Goal: Transaction & Acquisition: Purchase product/service

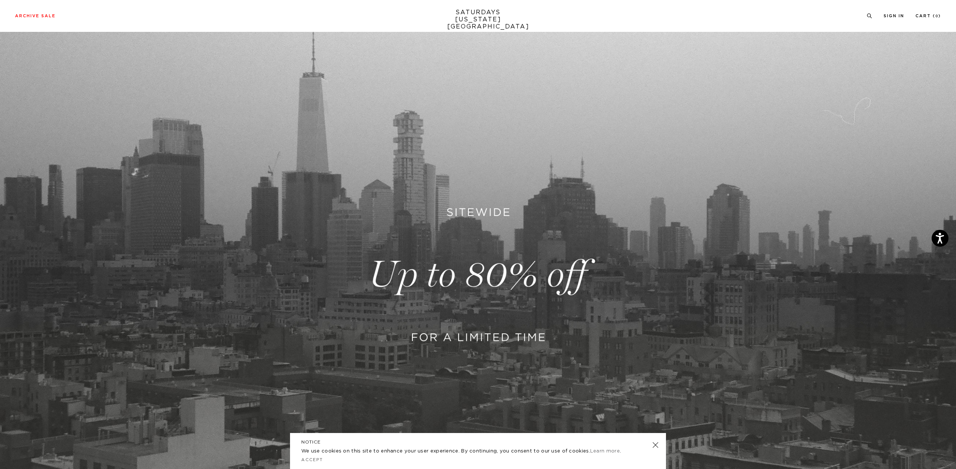
scroll to position [103, 0]
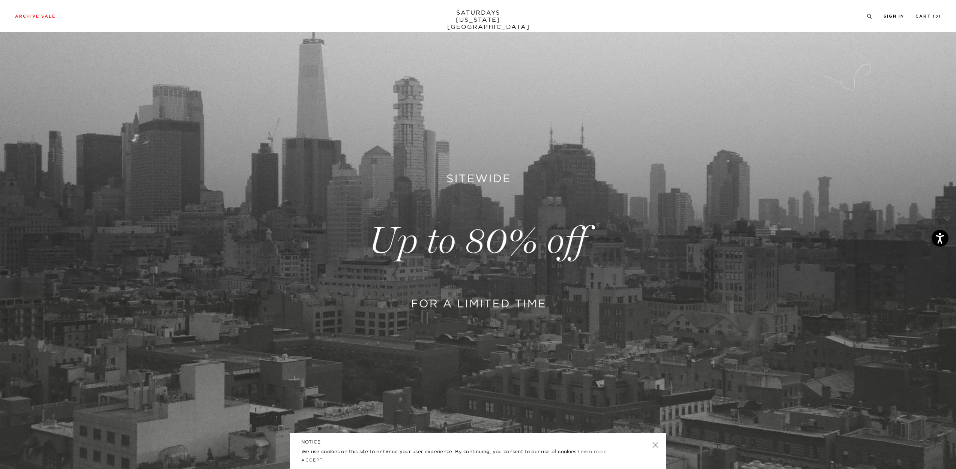
click at [498, 290] on link at bounding box center [478, 241] width 956 height 585
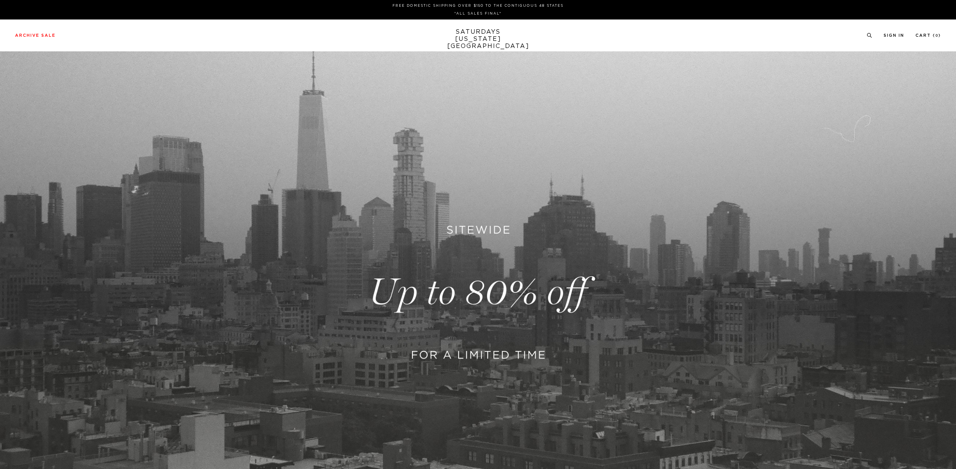
scroll to position [103, 0]
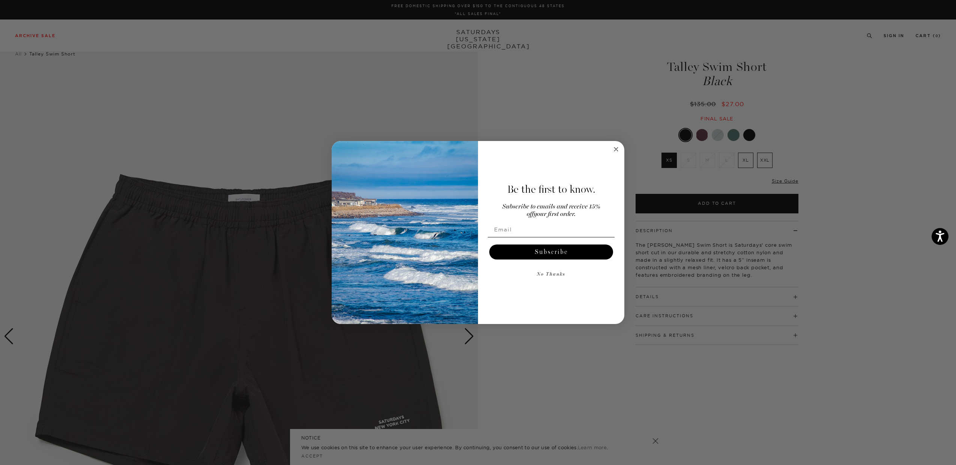
click at [612, 151] on circle "Close dialog" at bounding box center [616, 149] width 9 height 9
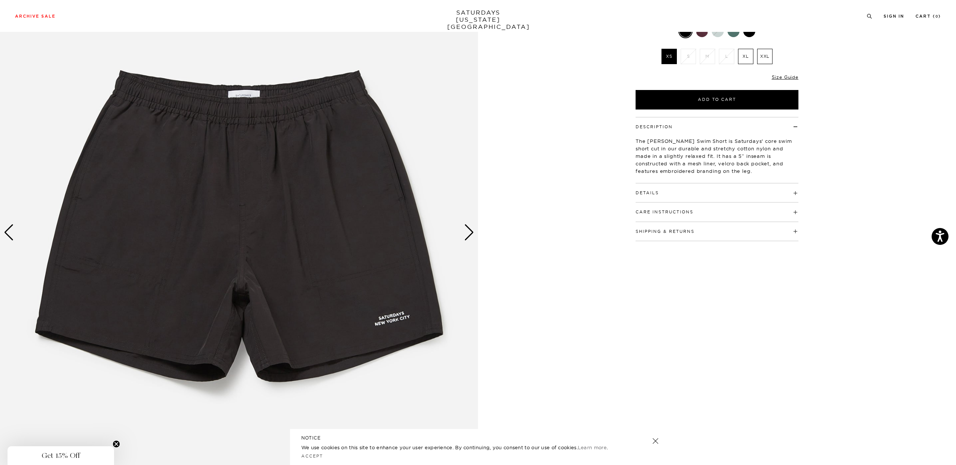
scroll to position [6, 0]
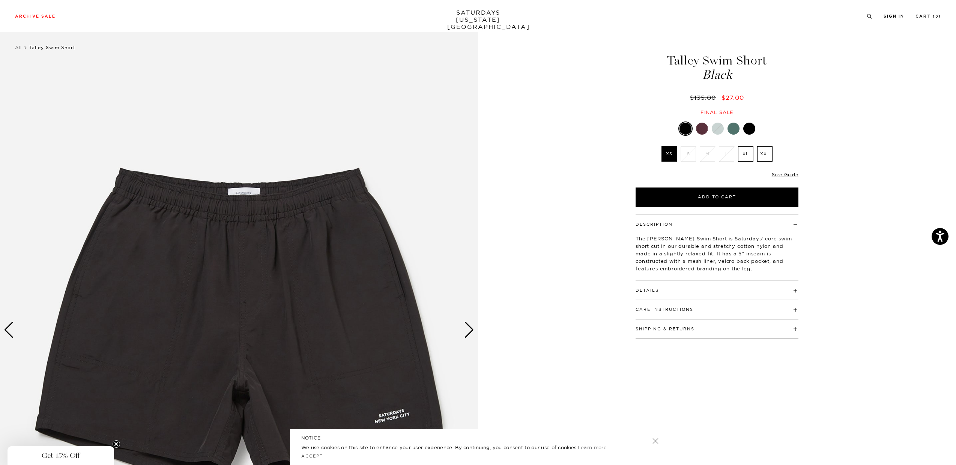
click at [462, 328] on img at bounding box center [239, 331] width 478 height 598
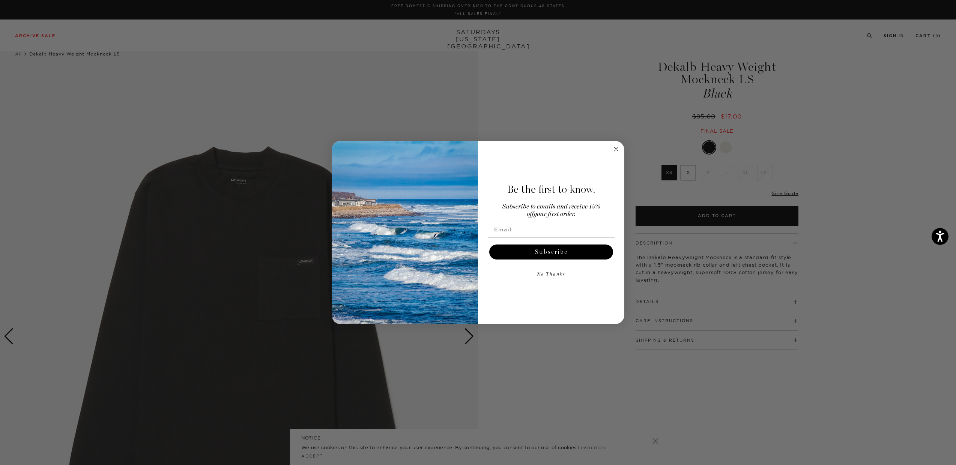
click at [616, 150] on circle "Close dialog" at bounding box center [616, 149] width 9 height 9
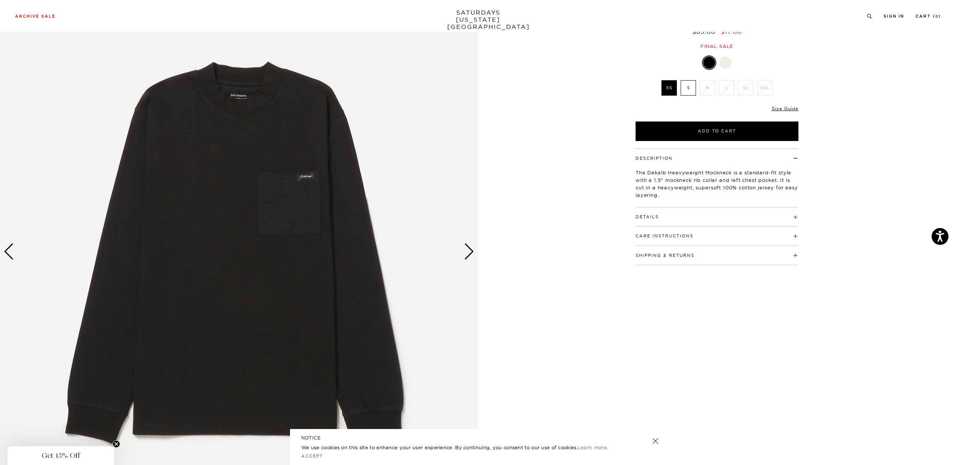
scroll to position [86, 0]
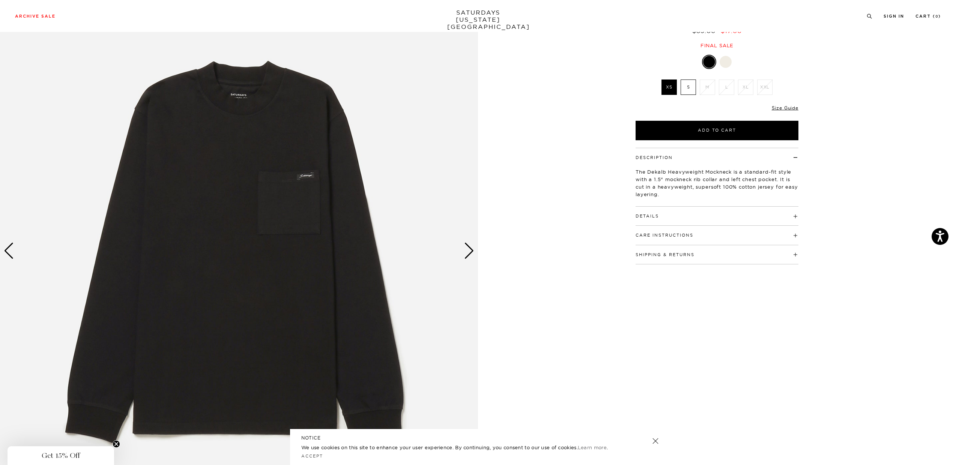
click at [463, 243] on img at bounding box center [239, 251] width 478 height 598
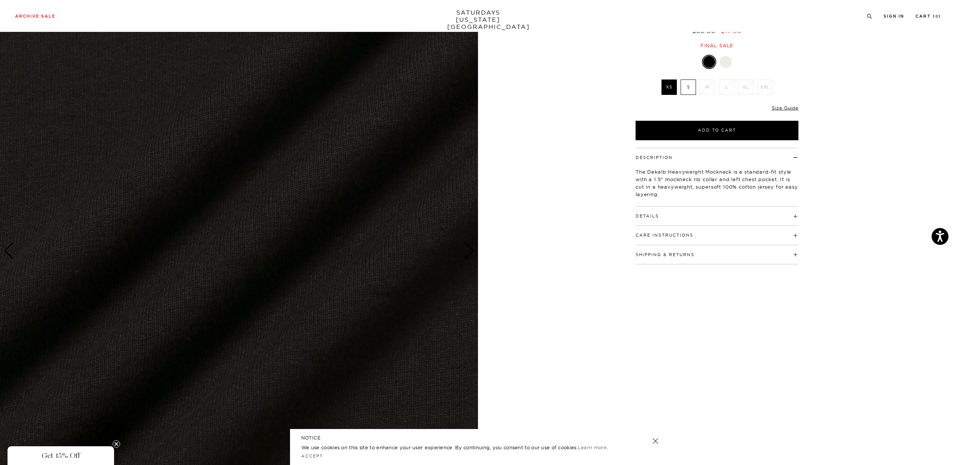
click at [463, 243] on img at bounding box center [239, 251] width 478 height 598
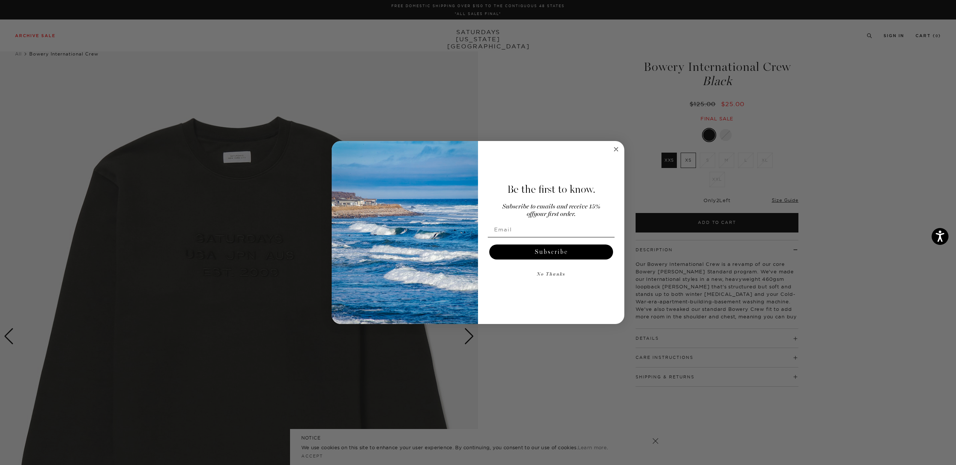
click at [613, 149] on circle "Close dialog" at bounding box center [616, 149] width 9 height 9
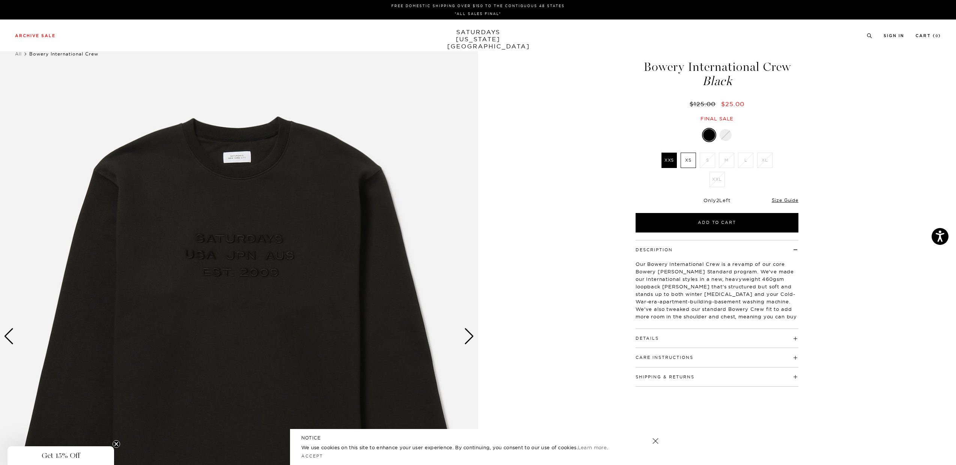
click at [468, 337] on div "Next slide" at bounding box center [469, 336] width 10 height 17
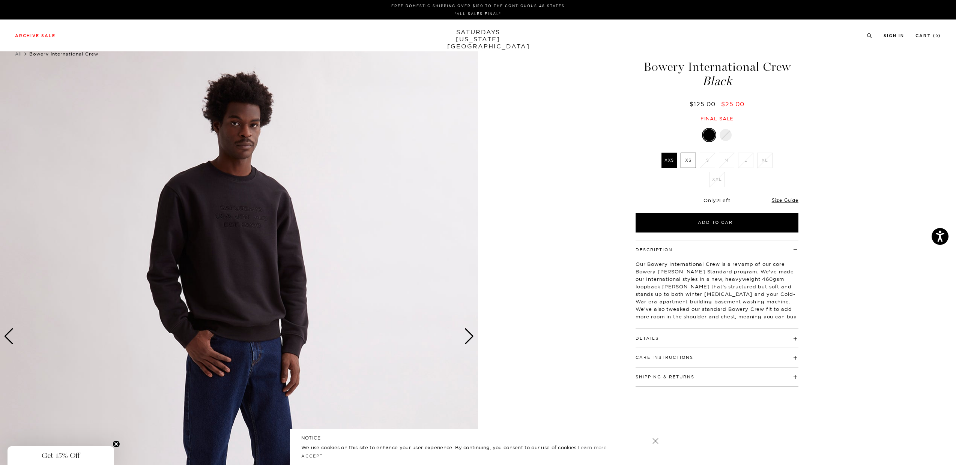
click at [468, 337] on div "Next slide" at bounding box center [469, 336] width 10 height 17
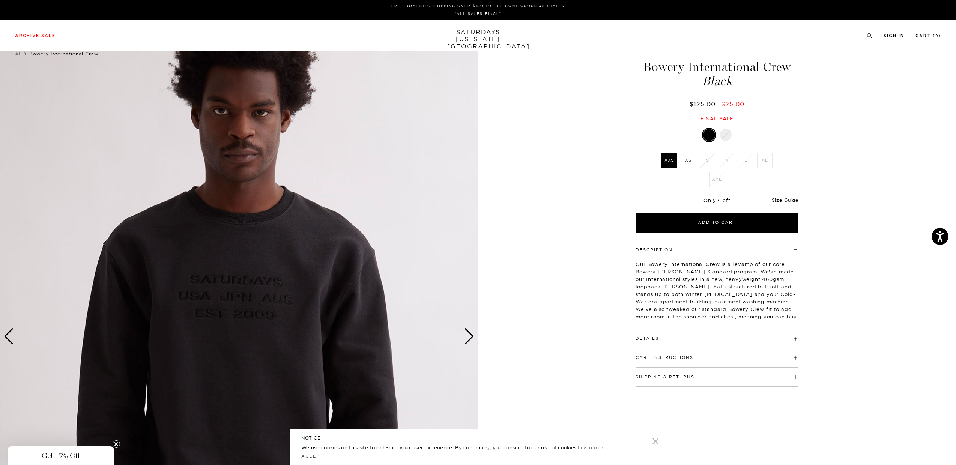
click at [468, 337] on div "Next slide" at bounding box center [469, 336] width 10 height 17
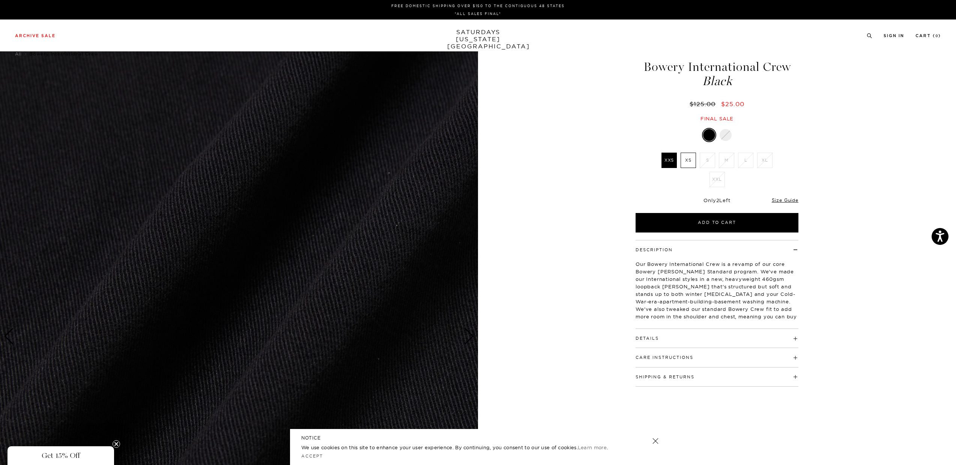
click at [468, 337] on div "Next slide" at bounding box center [469, 336] width 10 height 17
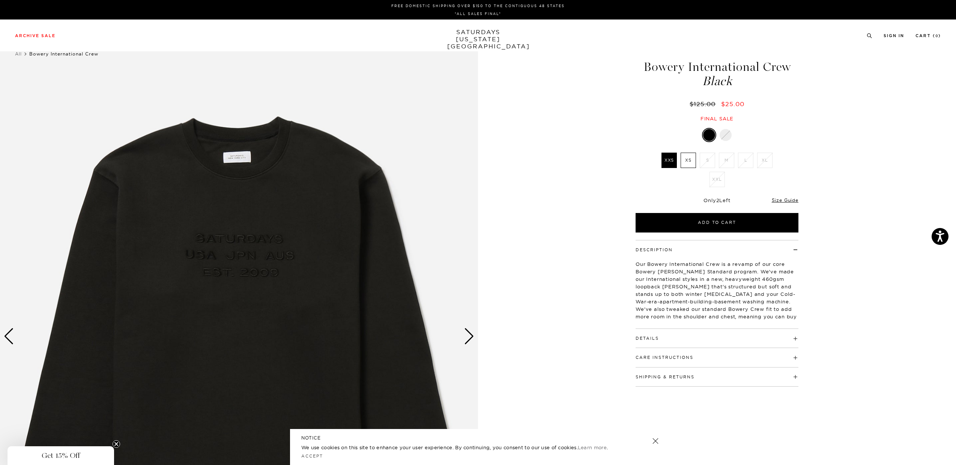
click at [688, 339] on h4 "Details" at bounding box center [717, 335] width 163 height 12
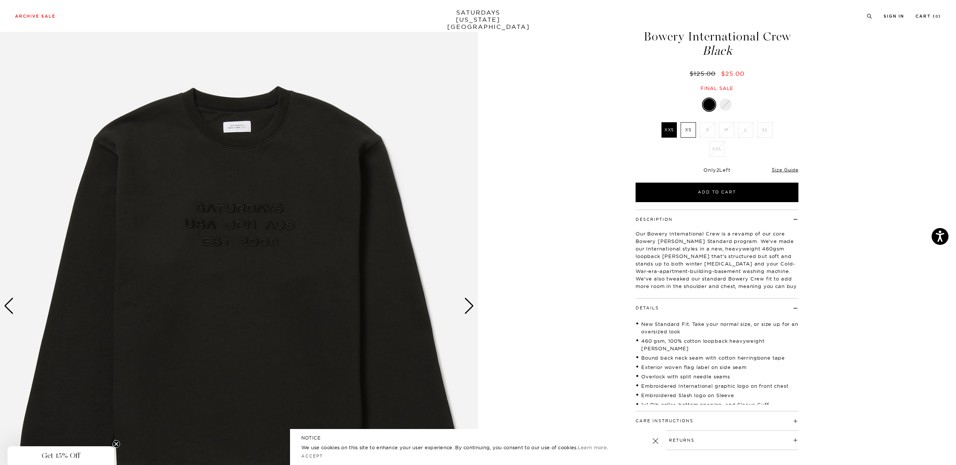
scroll to position [189, 0]
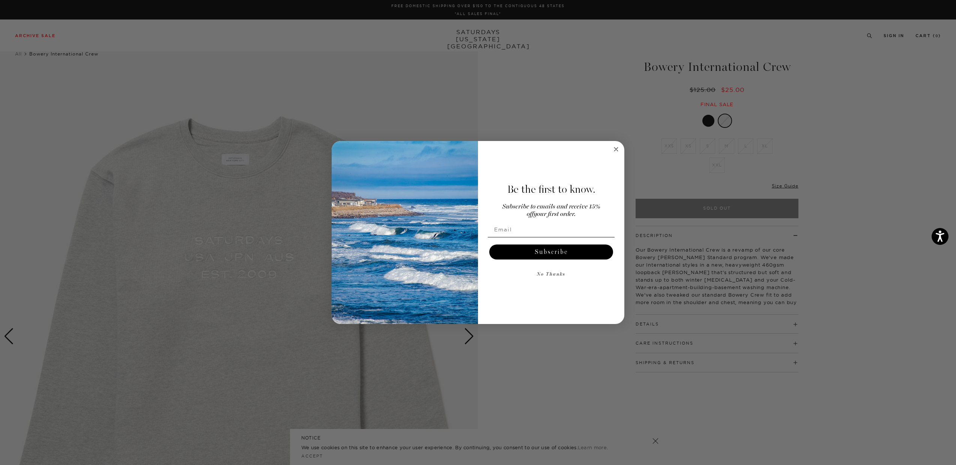
click at [619, 148] on circle "Close dialog" at bounding box center [616, 149] width 9 height 9
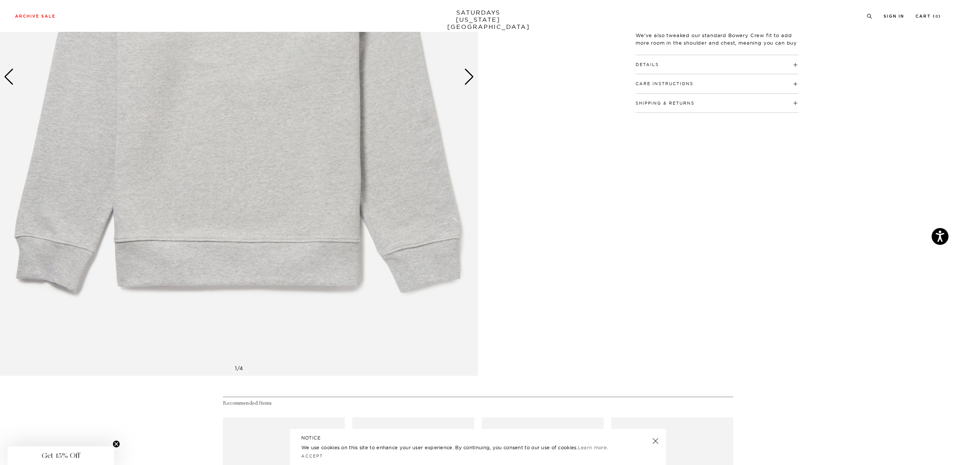
scroll to position [302, 0]
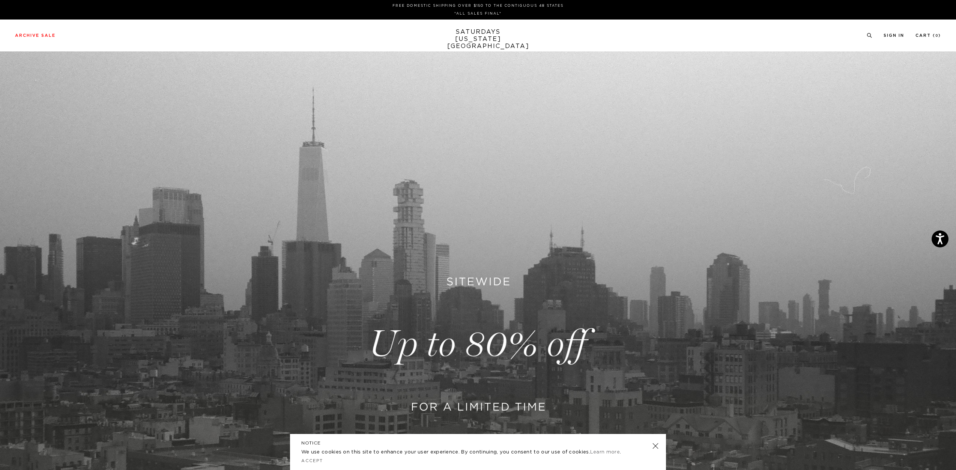
click at [509, 344] on link at bounding box center [478, 343] width 956 height 585
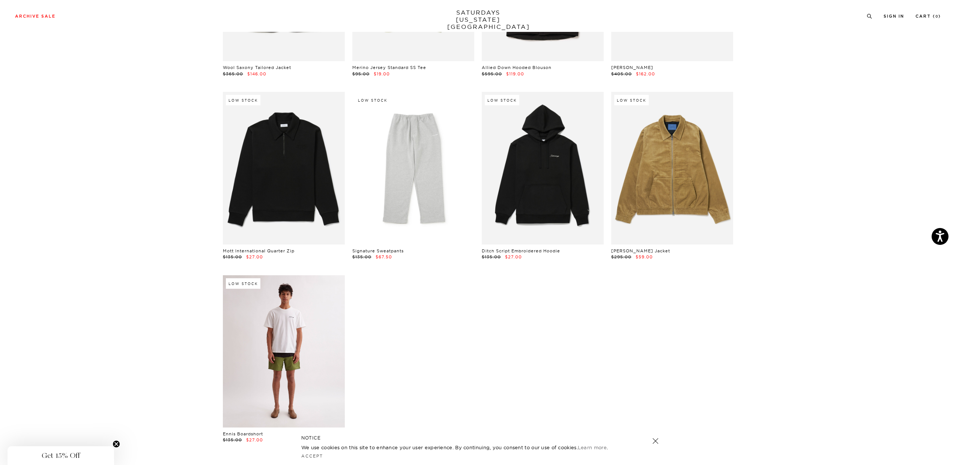
scroll to position [10439, 0]
click at [287, 315] on link at bounding box center [284, 351] width 122 height 152
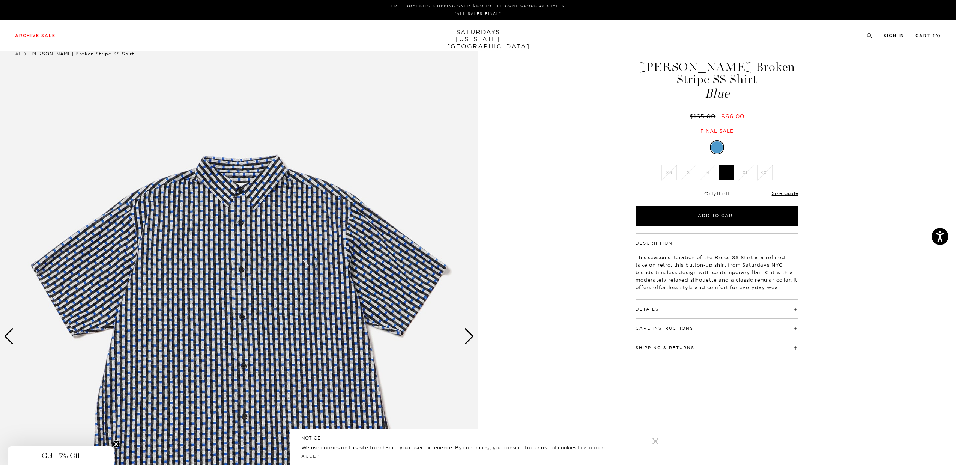
click at [216, 233] on img at bounding box center [239, 337] width 478 height 598
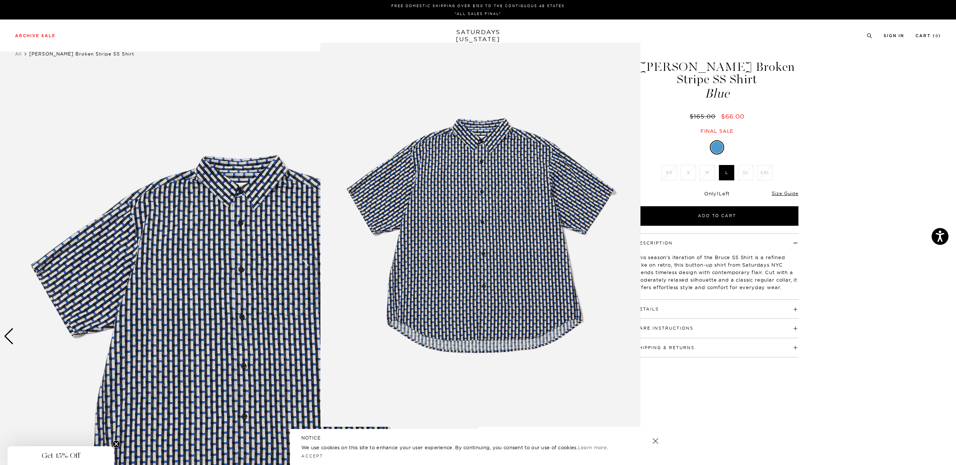
click at [245, 289] on figure at bounding box center [478, 232] width 956 height 465
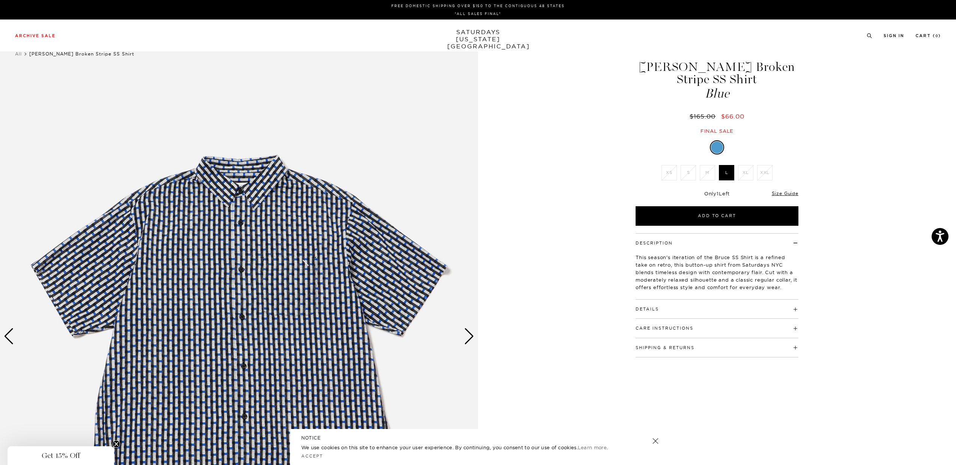
click at [468, 337] on div "Next slide" at bounding box center [469, 336] width 10 height 17
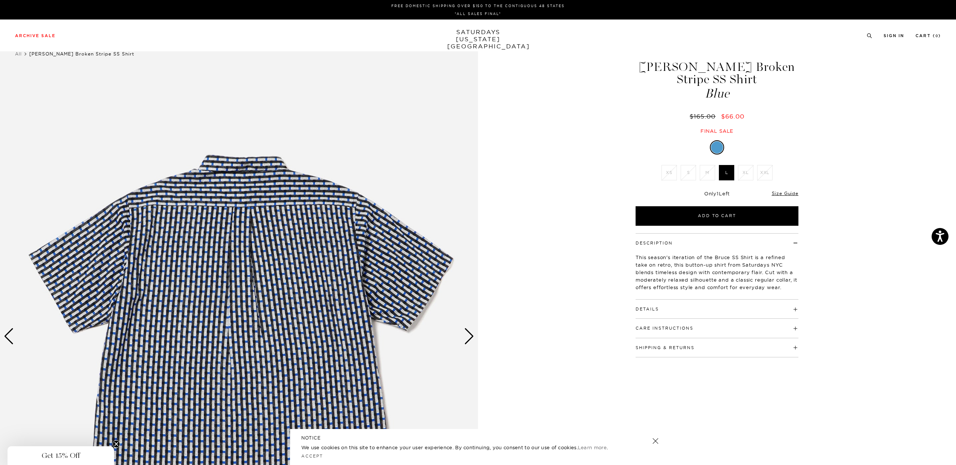
click at [468, 337] on div "Next slide" at bounding box center [469, 336] width 10 height 17
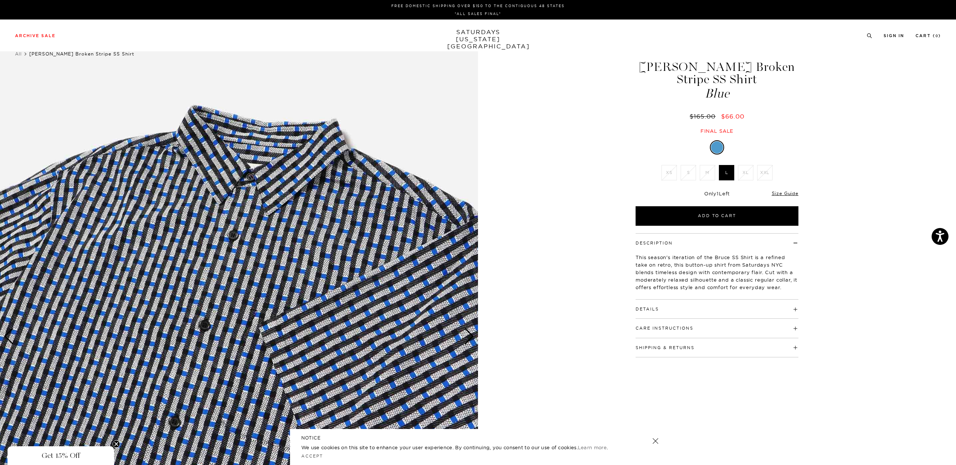
click at [468, 337] on div "Next slide" at bounding box center [469, 336] width 10 height 17
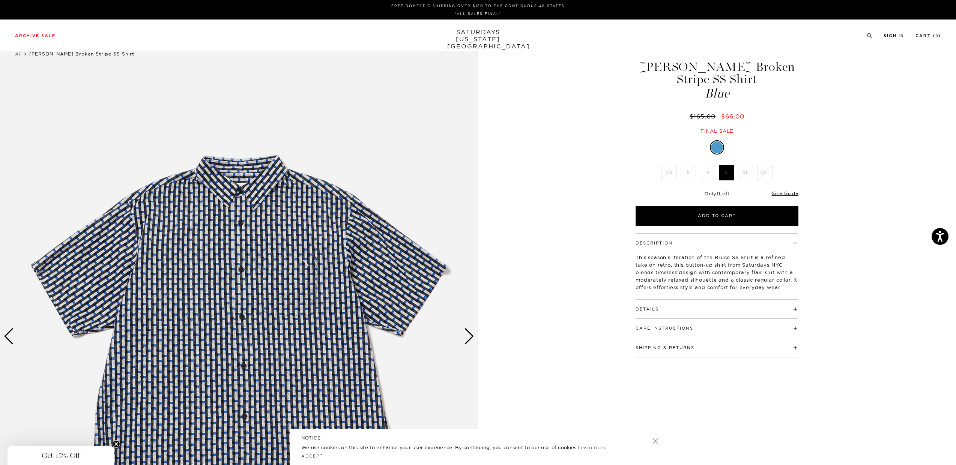
click at [468, 337] on div "Next slide" at bounding box center [469, 336] width 10 height 17
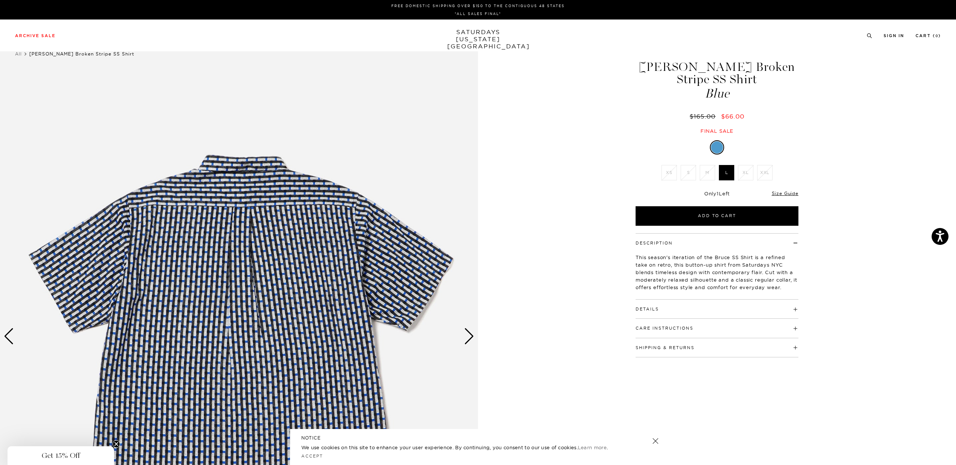
click at [468, 337] on div "Next slide" at bounding box center [469, 336] width 10 height 17
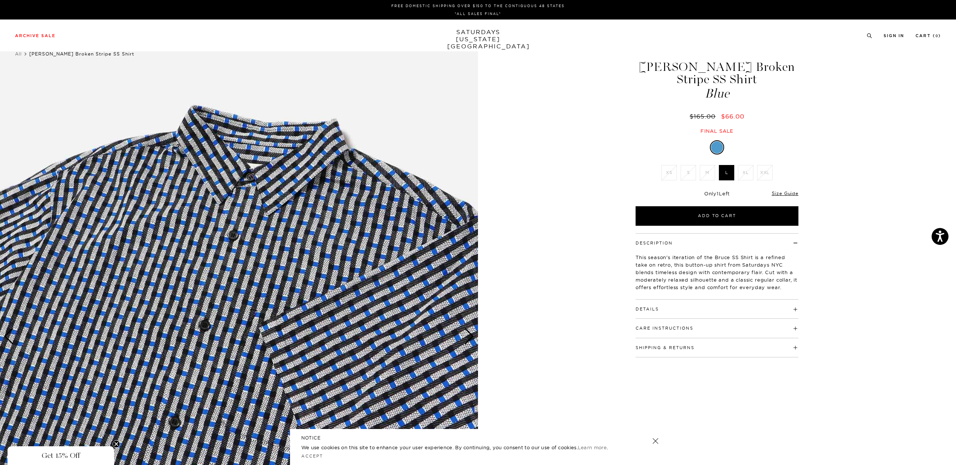
click at [374, 301] on img at bounding box center [239, 337] width 478 height 598
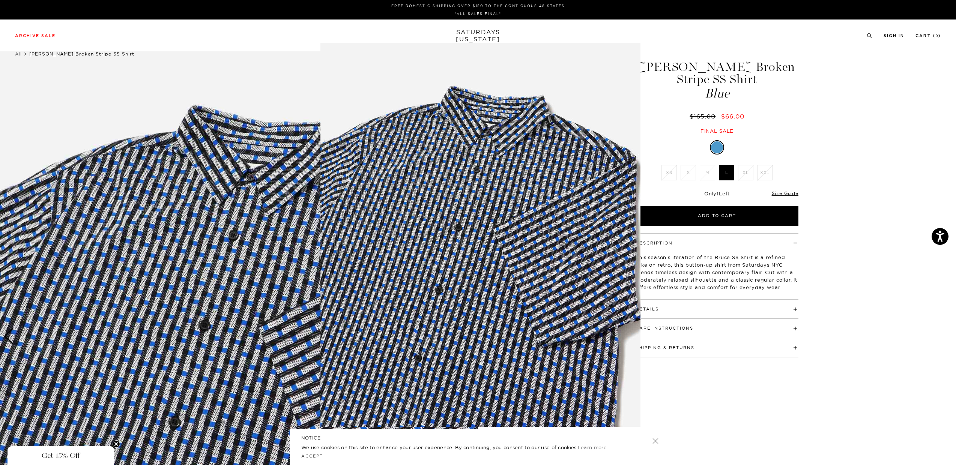
click at [351, 204] on img at bounding box center [480, 235] width 320 height 384
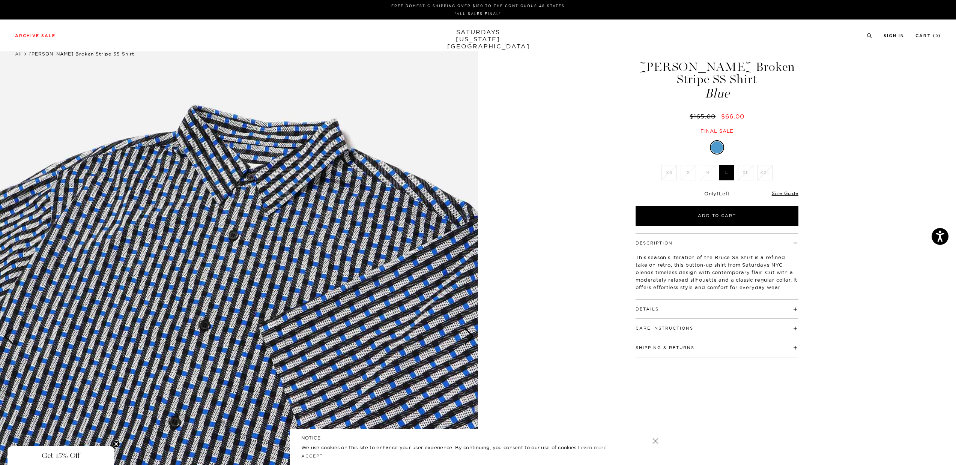
click at [254, 161] on img at bounding box center [239, 337] width 478 height 598
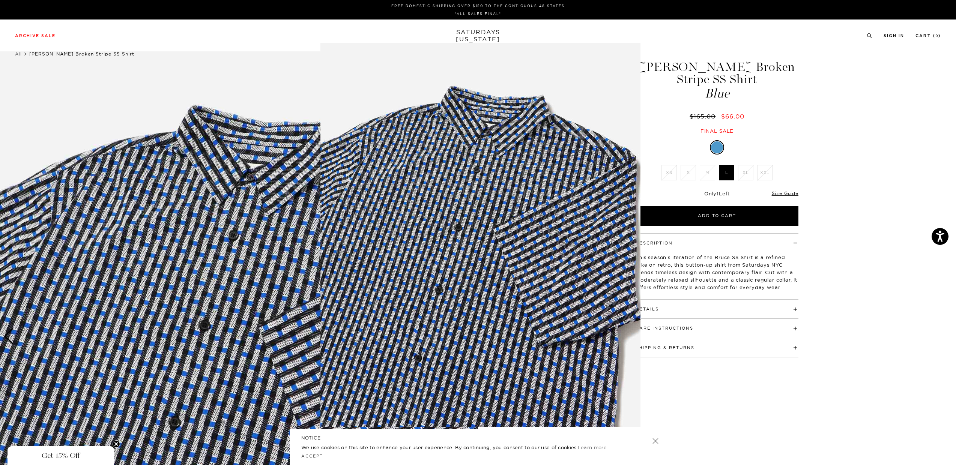
click at [255, 181] on figure at bounding box center [478, 232] width 956 height 465
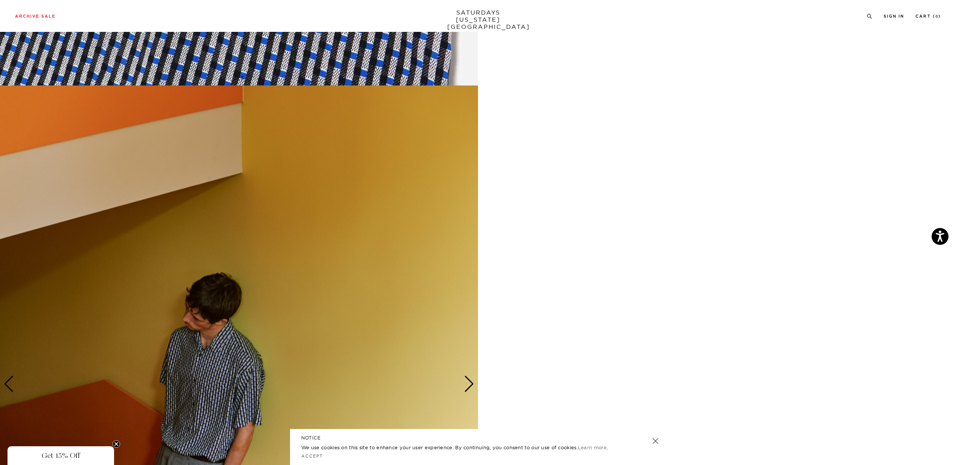
scroll to position [906, 0]
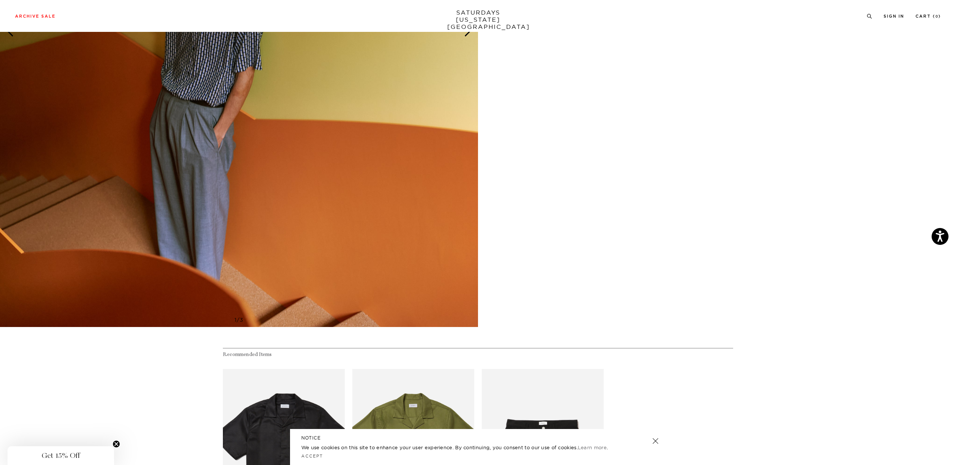
click at [255, 117] on img at bounding box center [239, 29] width 478 height 598
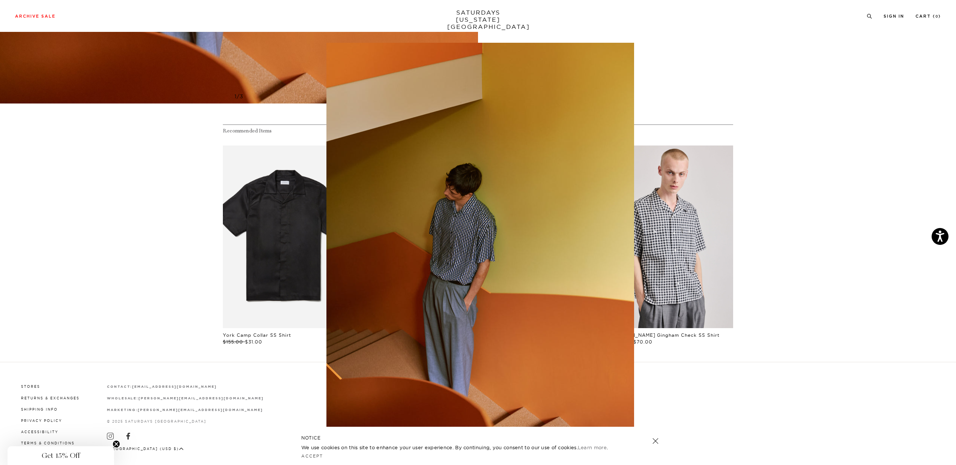
scroll to position [1142, 0]
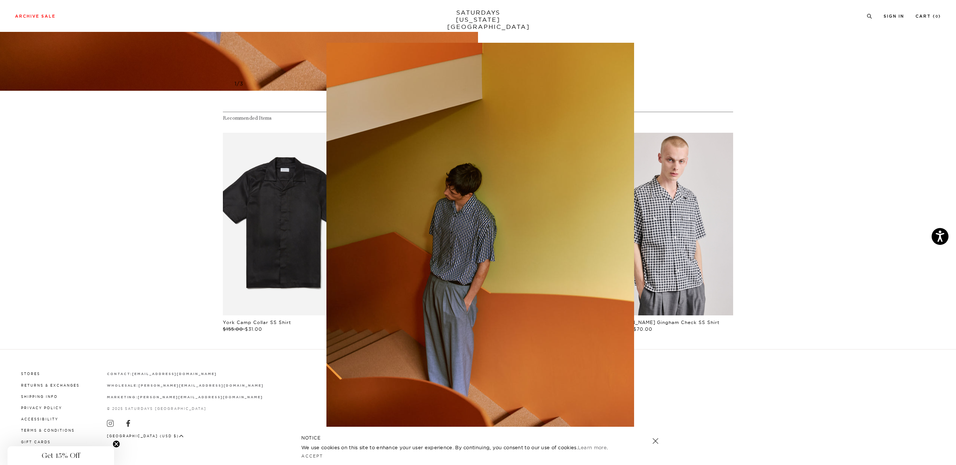
click at [834, 129] on figure at bounding box center [478, 232] width 956 height 465
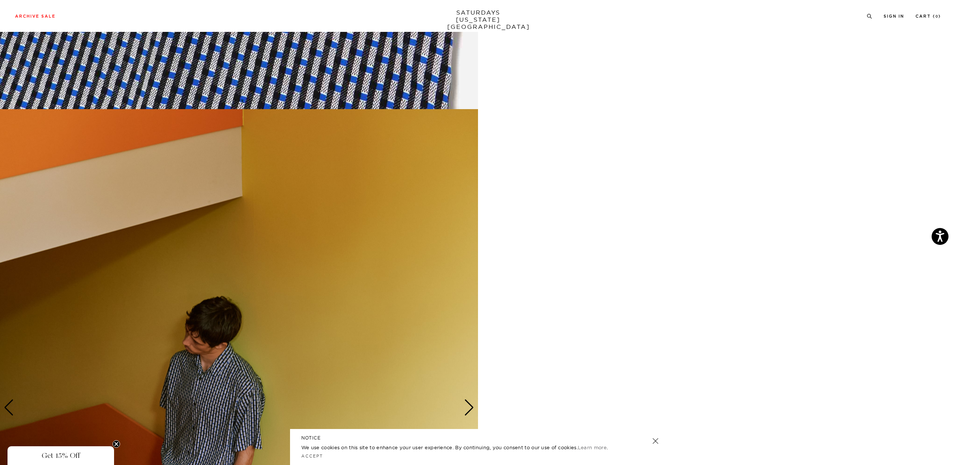
scroll to position [165, 0]
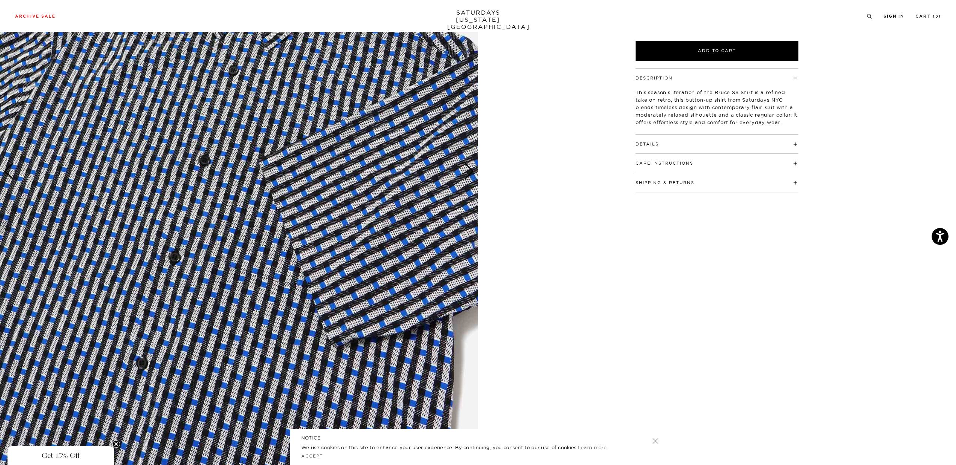
click at [783, 135] on h4 "Details" at bounding box center [717, 141] width 163 height 12
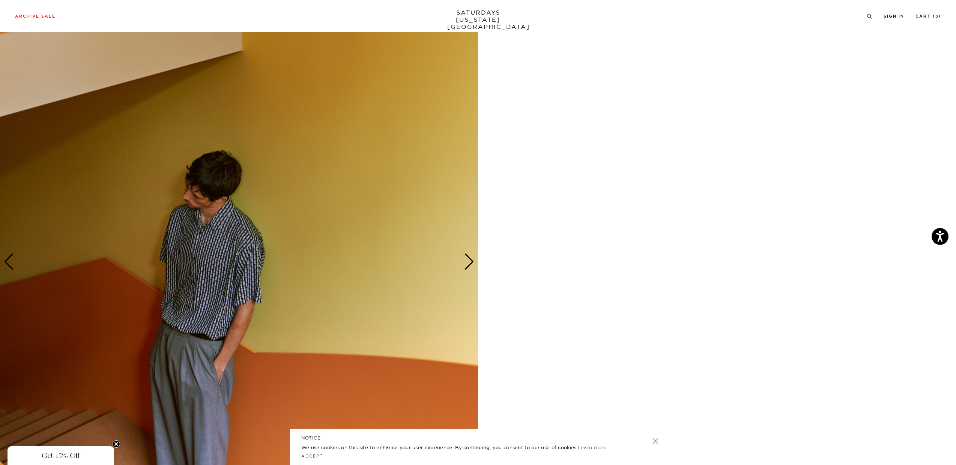
scroll to position [1142, 0]
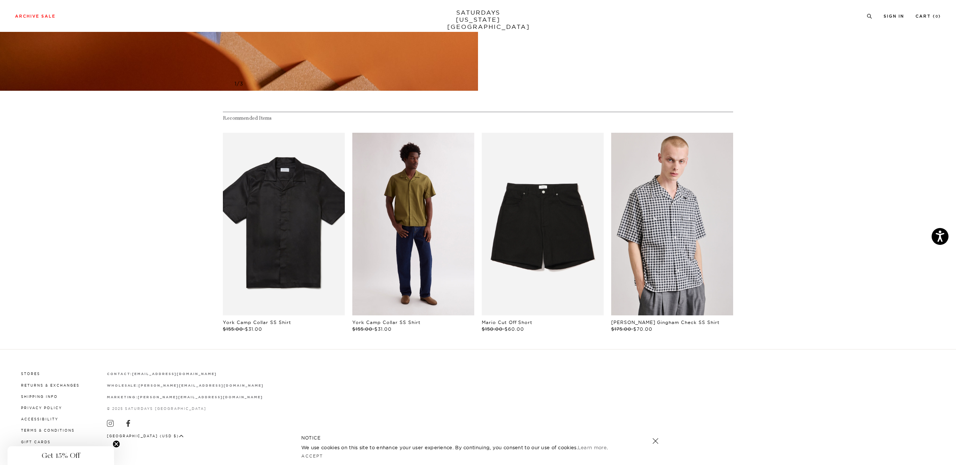
click at [421, 229] on link "files/M00020SS01-MAYFLY_02.jpg" at bounding box center [413, 224] width 122 height 183
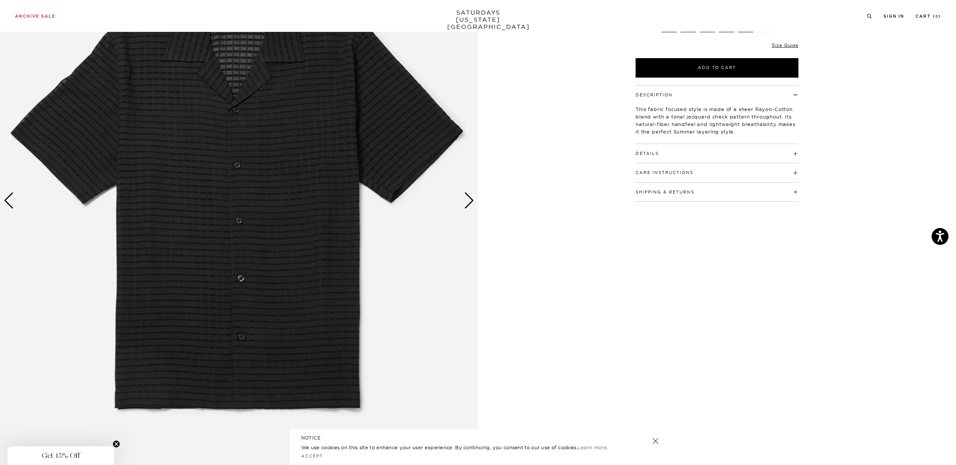
scroll to position [135, 0]
click at [470, 204] on div "Next slide" at bounding box center [469, 201] width 10 height 17
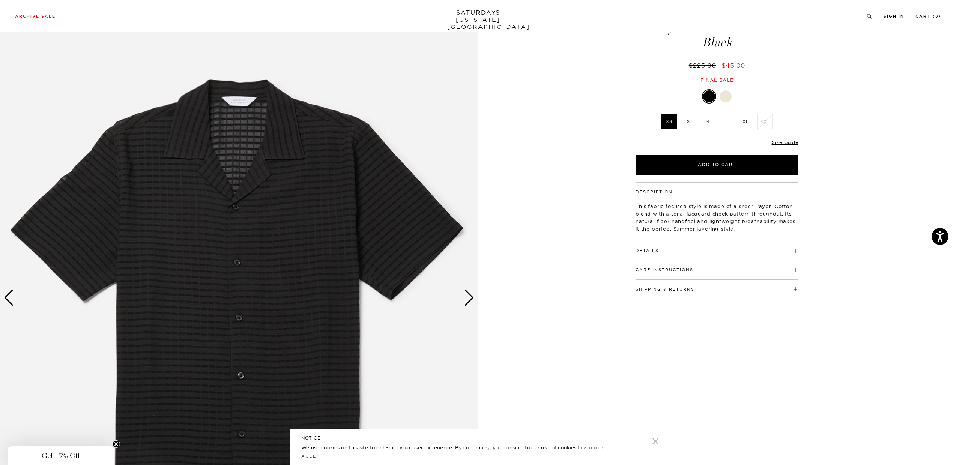
scroll to position [35, 0]
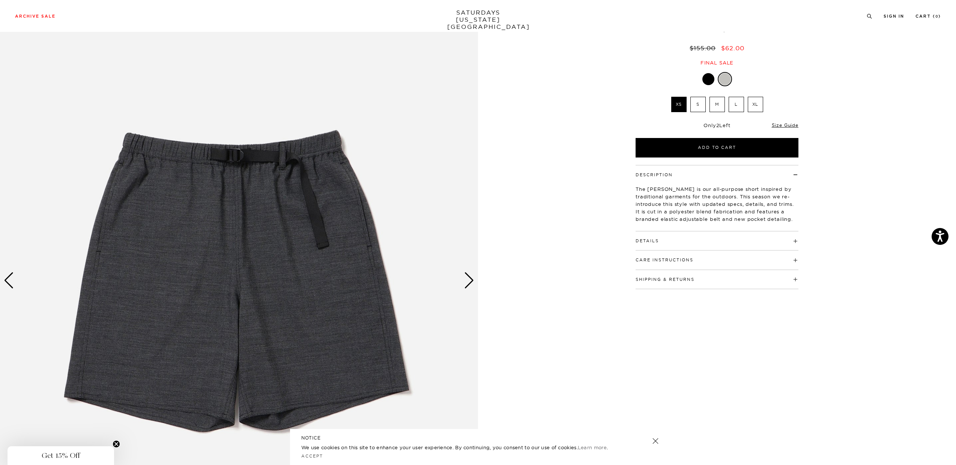
scroll to position [69, 0]
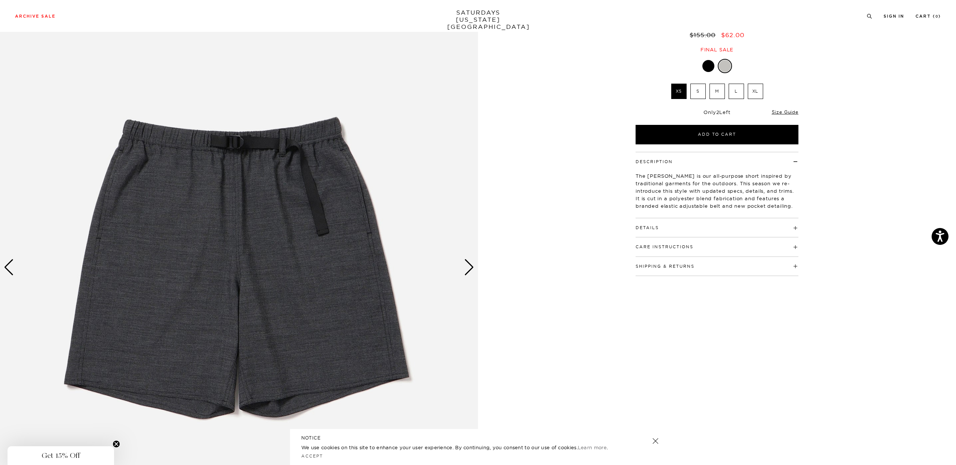
click at [470, 271] on div "Next slide" at bounding box center [469, 267] width 10 height 17
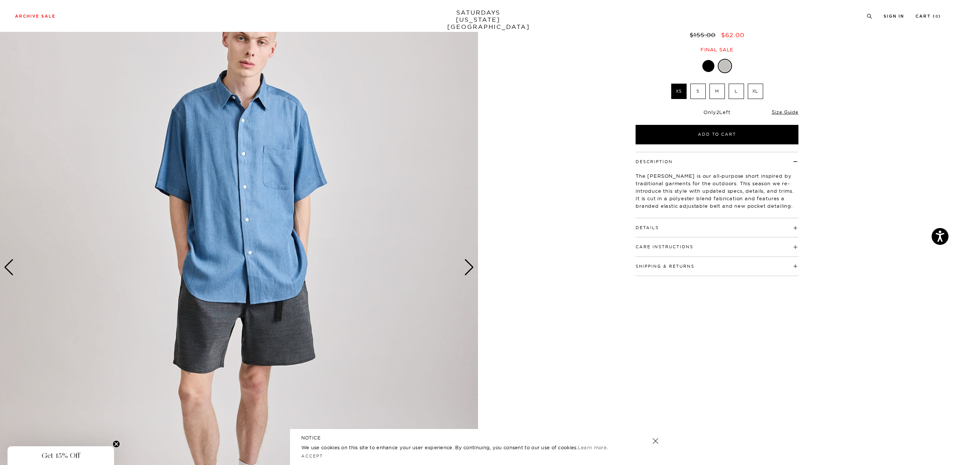
click at [470, 271] on div "Next slide" at bounding box center [469, 267] width 10 height 17
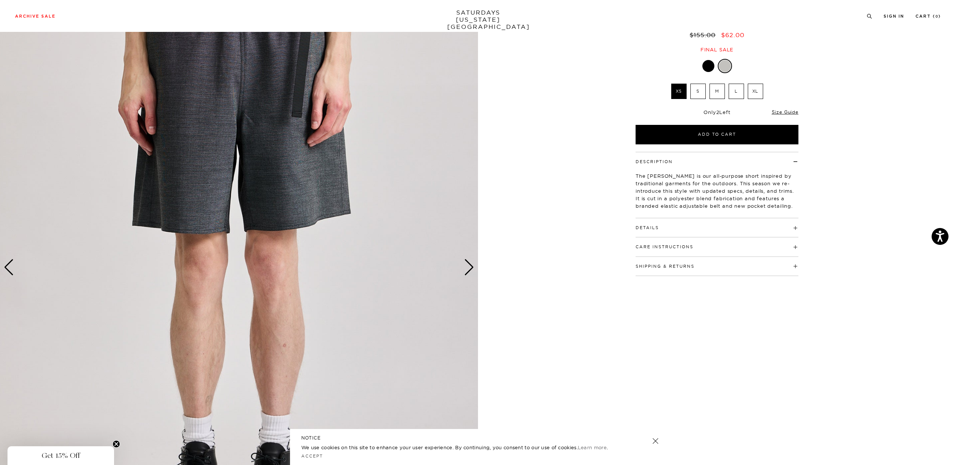
click at [470, 271] on div "Next slide" at bounding box center [469, 267] width 10 height 17
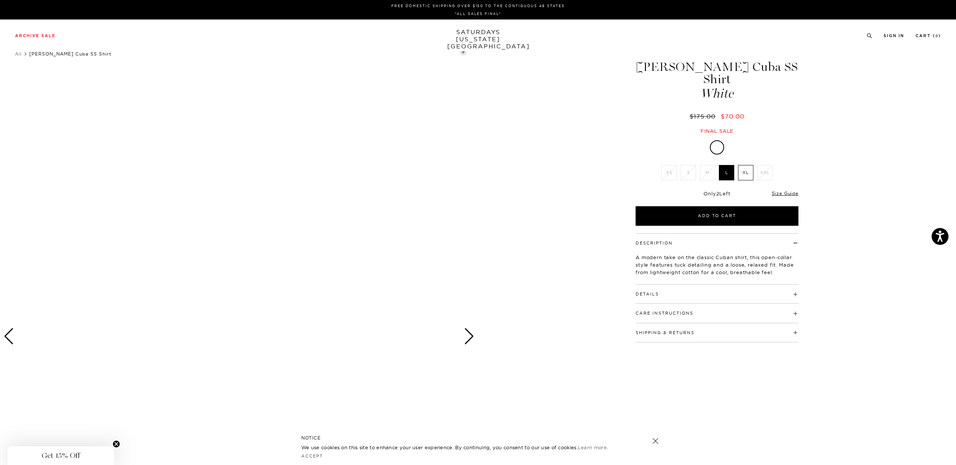
click at [467, 335] on div "Next slide" at bounding box center [469, 336] width 10 height 17
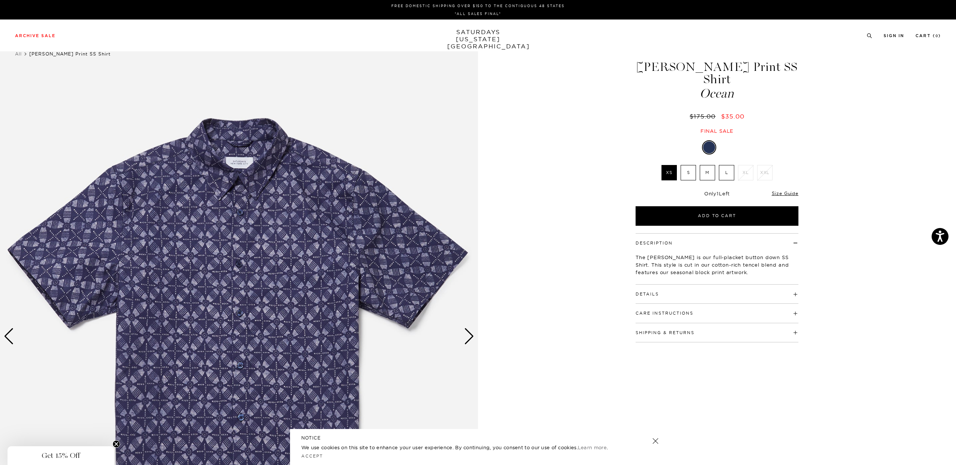
click at [233, 199] on img at bounding box center [239, 337] width 478 height 598
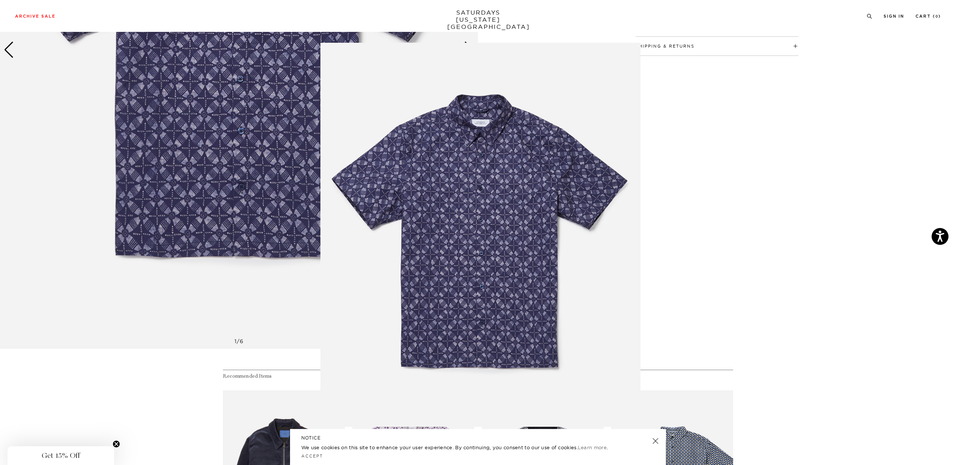
scroll to position [517, 0]
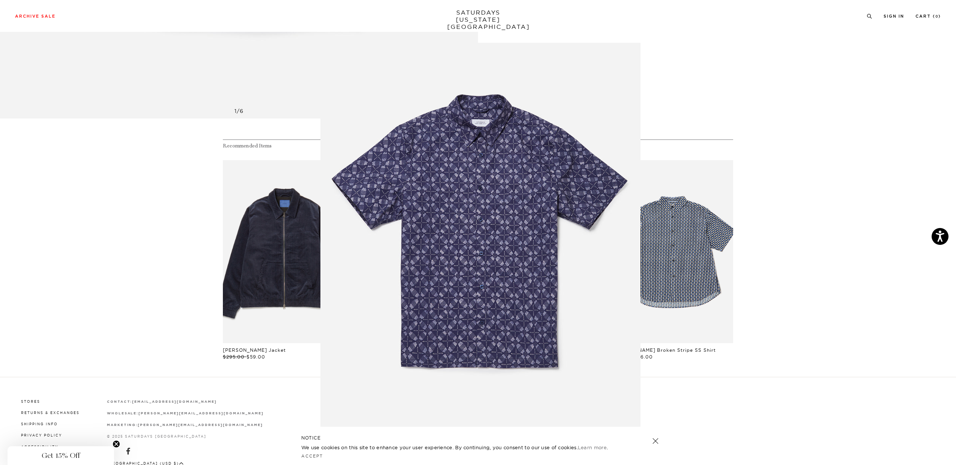
click at [437, 249] on img at bounding box center [480, 235] width 320 height 384
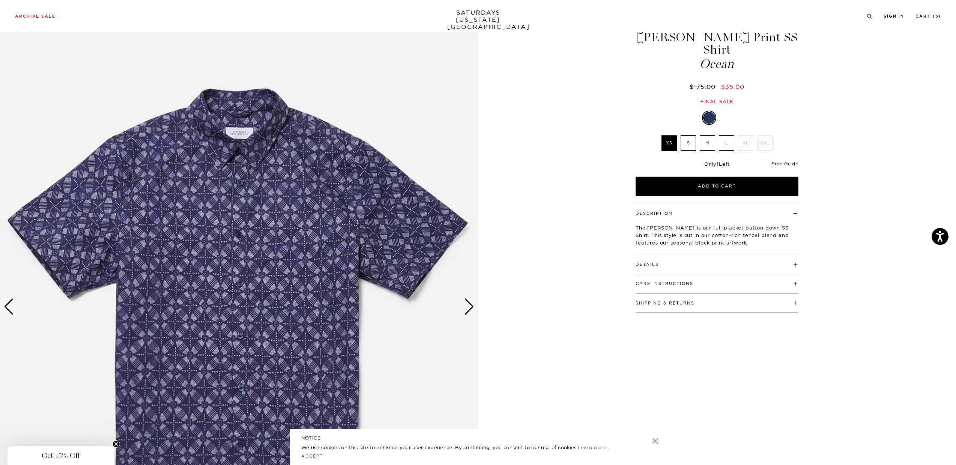
scroll to position [28, 0]
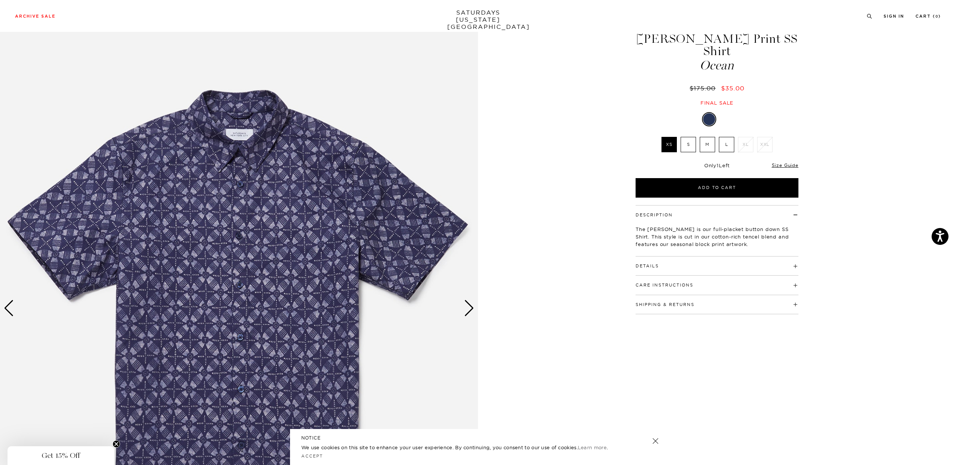
click at [467, 307] on div "Next slide" at bounding box center [469, 308] width 10 height 17
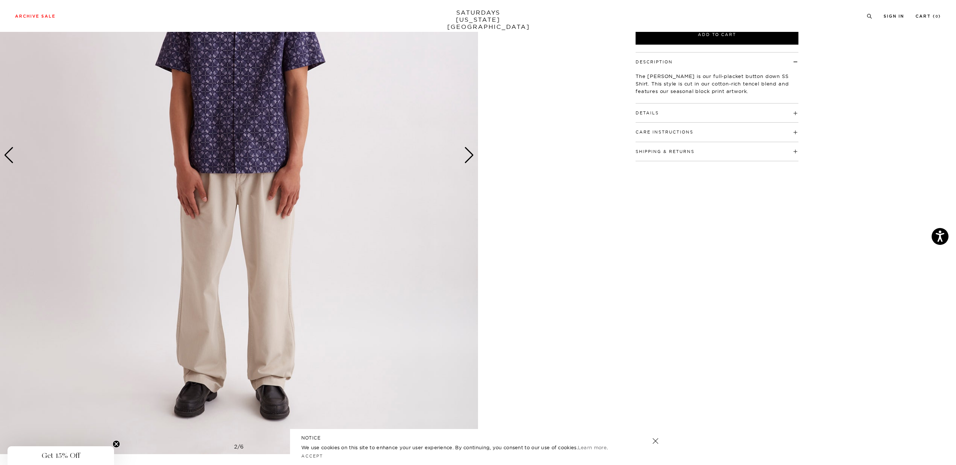
scroll to position [0, 0]
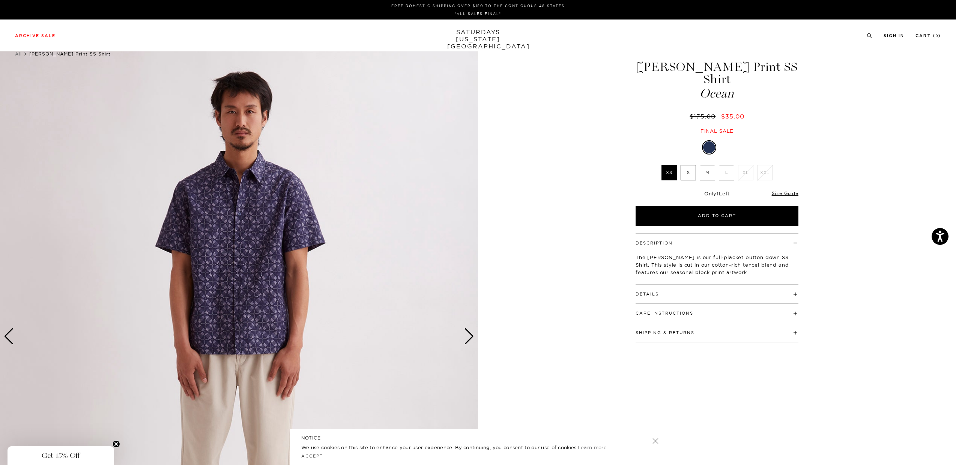
click at [468, 341] on div "Next slide" at bounding box center [469, 336] width 10 height 17
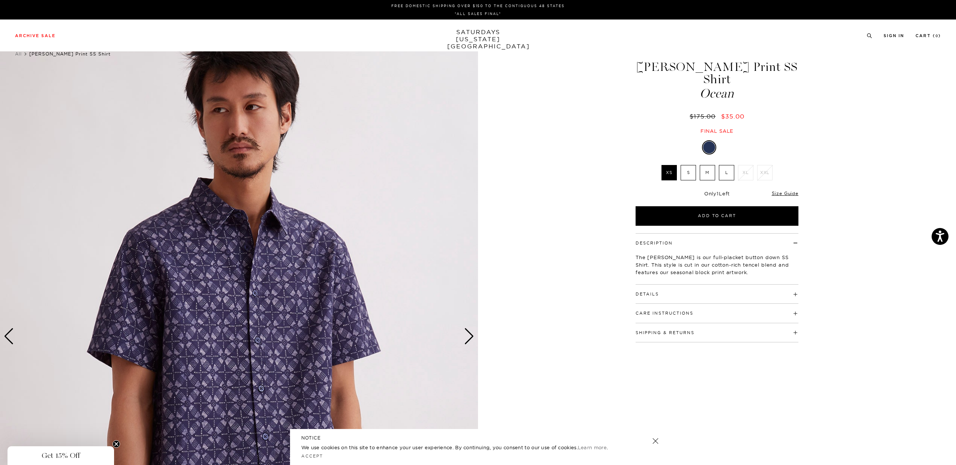
click at [468, 341] on div "Next slide" at bounding box center [469, 336] width 10 height 17
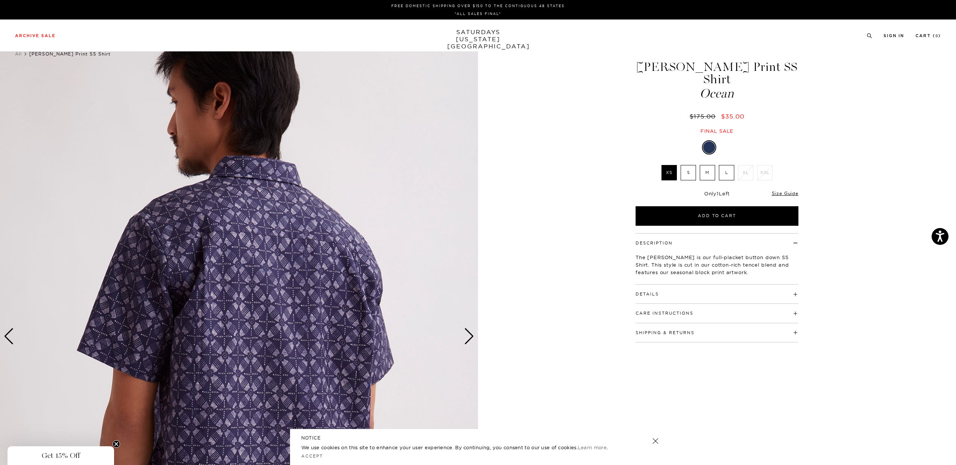
click at [468, 341] on div "Next slide" at bounding box center [469, 336] width 10 height 17
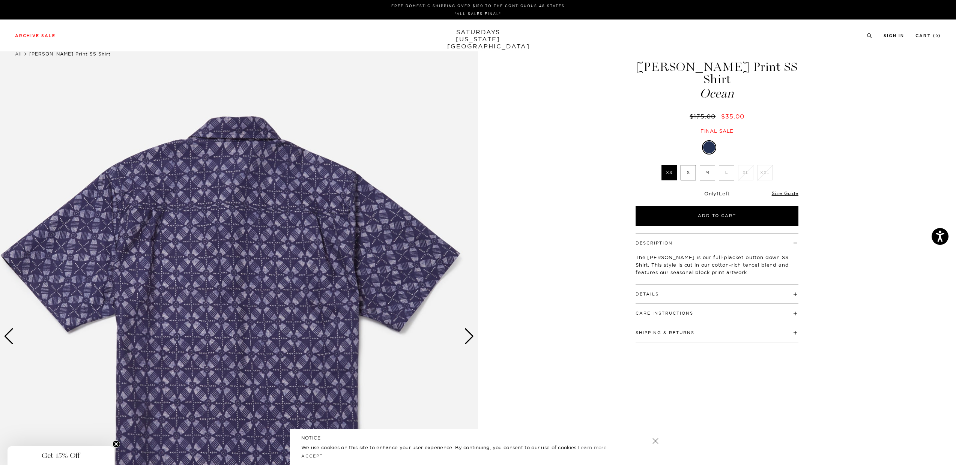
click at [468, 341] on div "Next slide" at bounding box center [469, 336] width 10 height 17
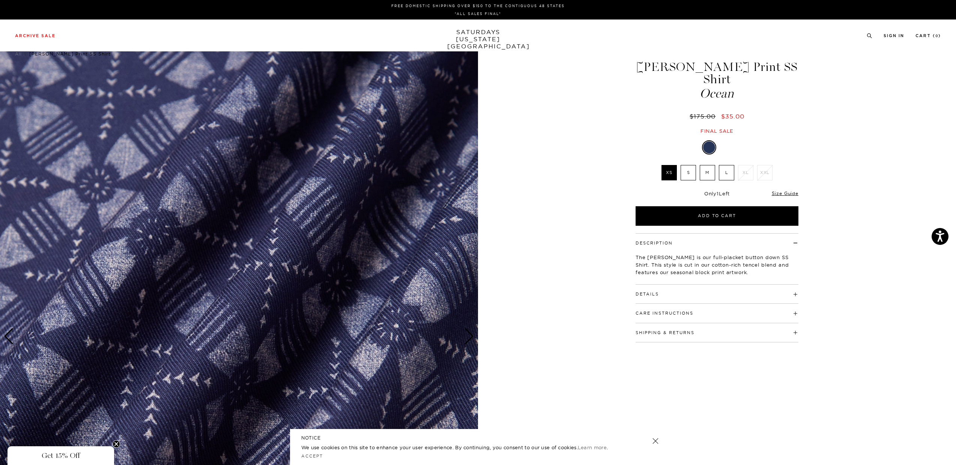
click at [468, 341] on div "Next slide" at bounding box center [469, 336] width 10 height 17
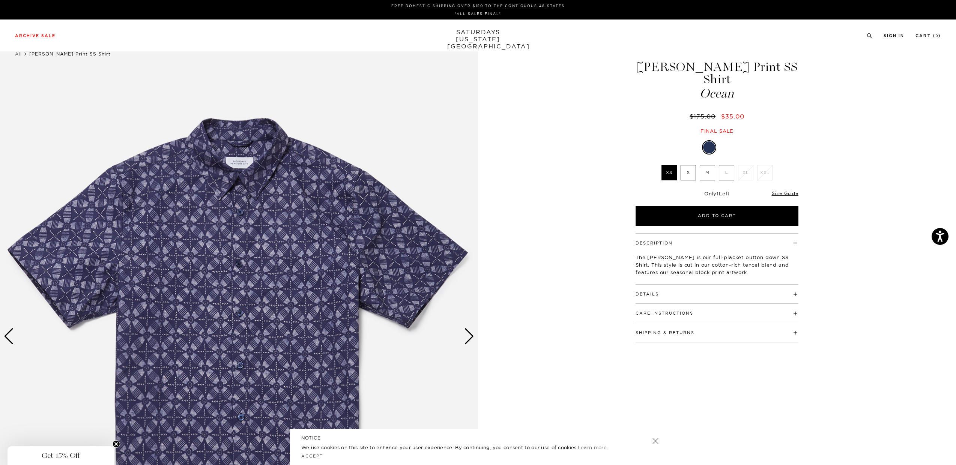
click at [468, 341] on div "Next slide" at bounding box center [469, 336] width 10 height 17
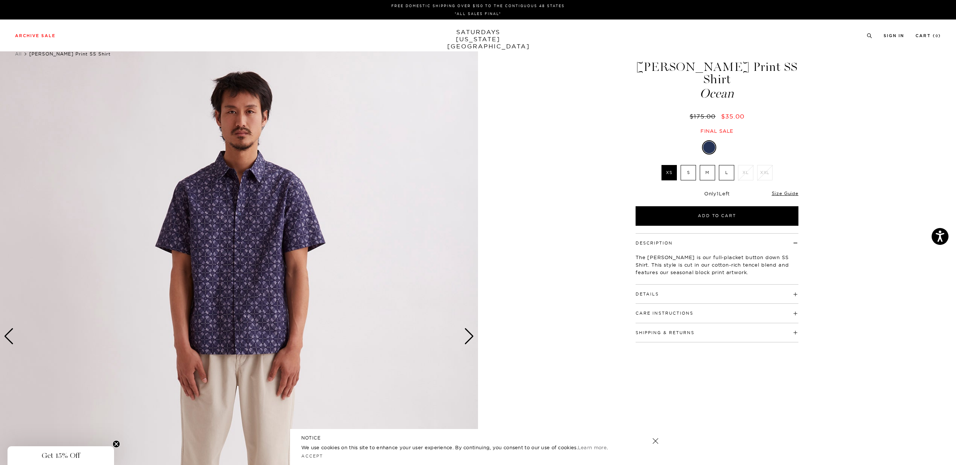
click at [468, 341] on div "Next slide" at bounding box center [469, 336] width 10 height 17
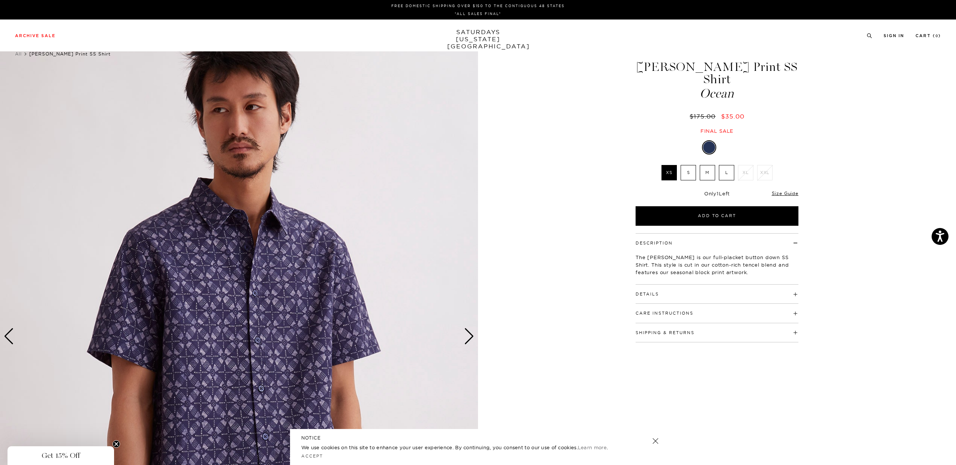
click at [770, 285] on h4 "Details" at bounding box center [717, 291] width 163 height 12
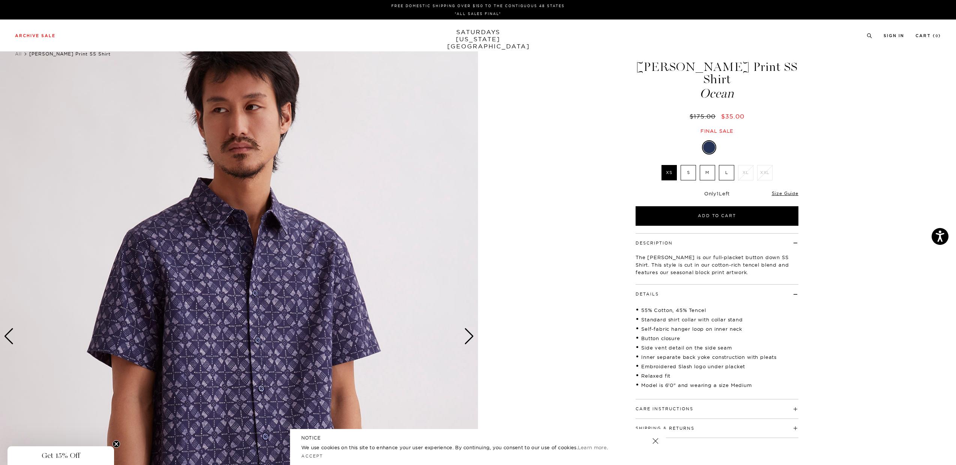
click at [261, 228] on img at bounding box center [239, 337] width 478 height 598
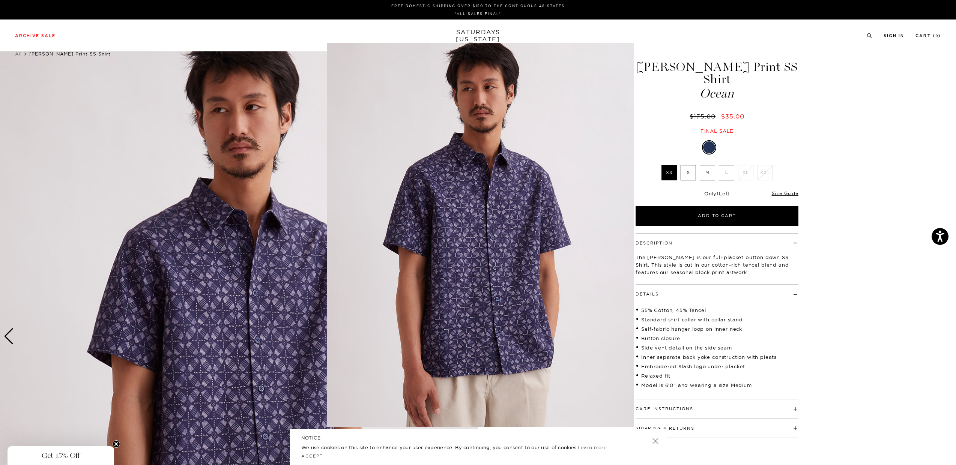
click at [261, 228] on figure at bounding box center [478, 232] width 956 height 465
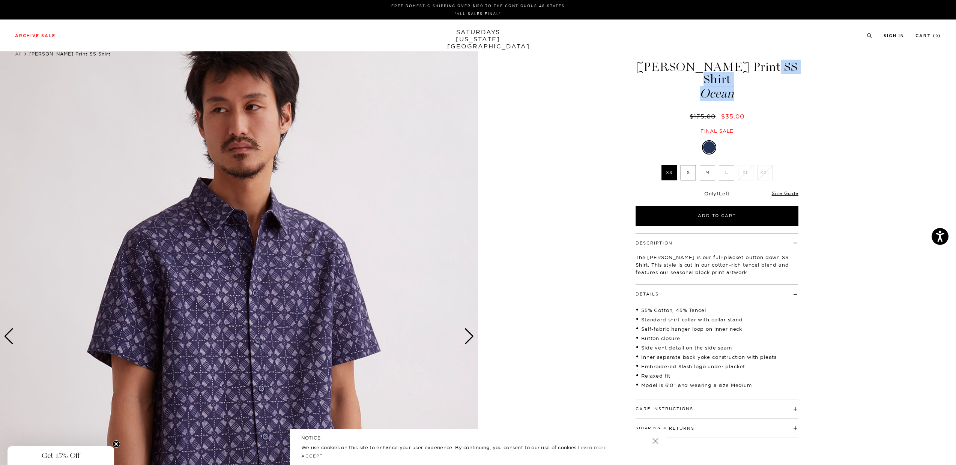
drag, startPoint x: 752, startPoint y: 83, endPoint x: 646, endPoint y: 68, distance: 106.5
click at [646, 68] on h1 "Bruce Block Print SS Shirt Ocean" at bounding box center [716, 80] width 165 height 39
copy h1 "Bruce Block Print SS Shirt Ocean"
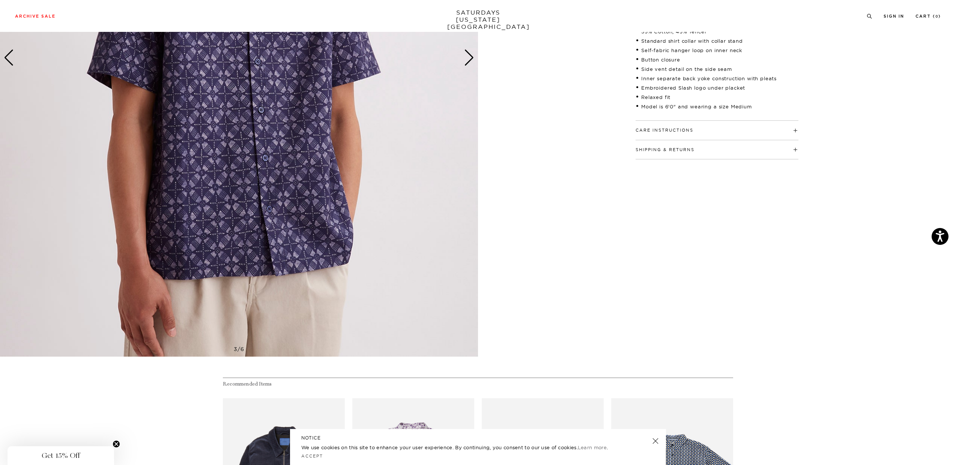
scroll to position [56, 0]
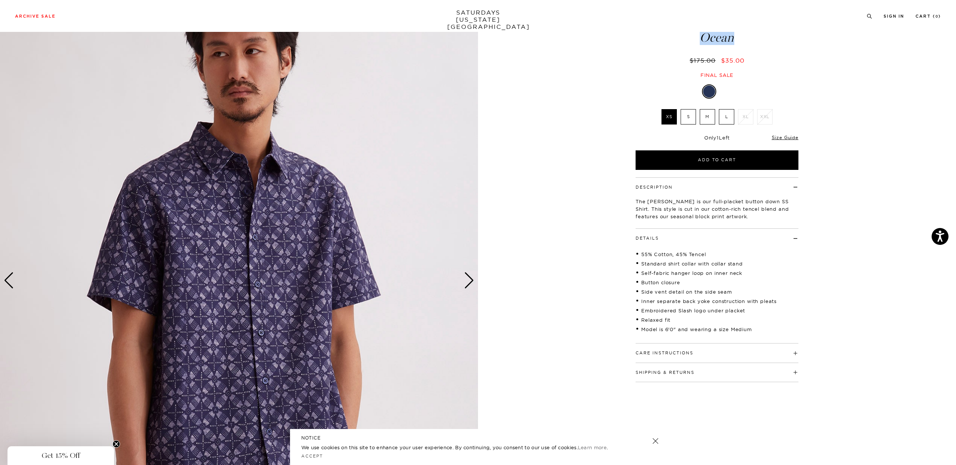
click at [472, 283] on div "Next slide" at bounding box center [469, 280] width 10 height 17
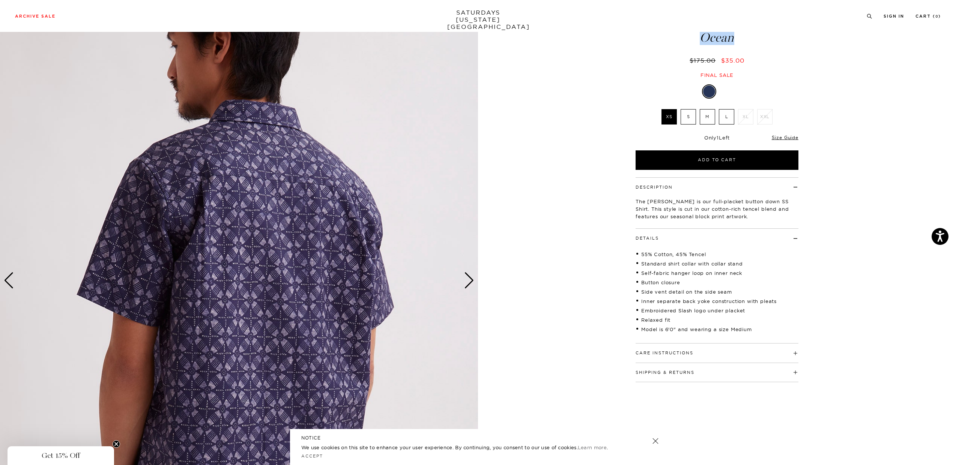
click at [472, 283] on div "Next slide" at bounding box center [469, 280] width 10 height 17
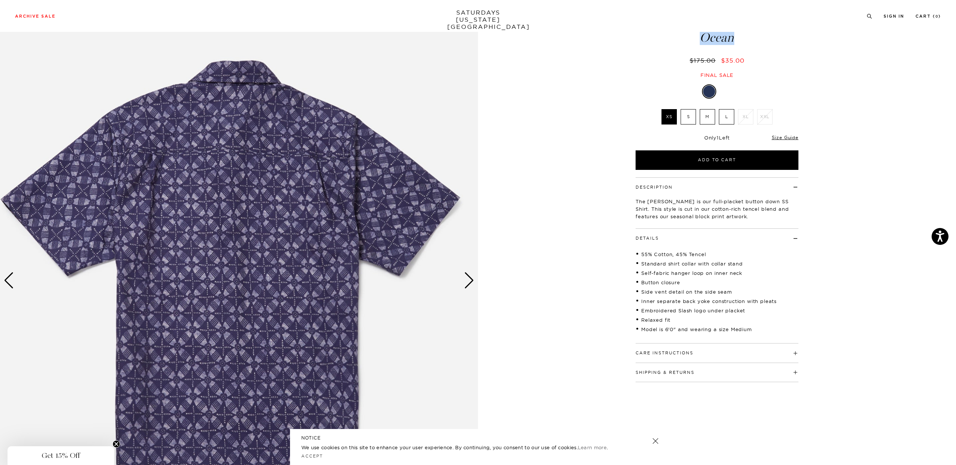
click at [472, 283] on div "Next slide" at bounding box center [469, 280] width 10 height 17
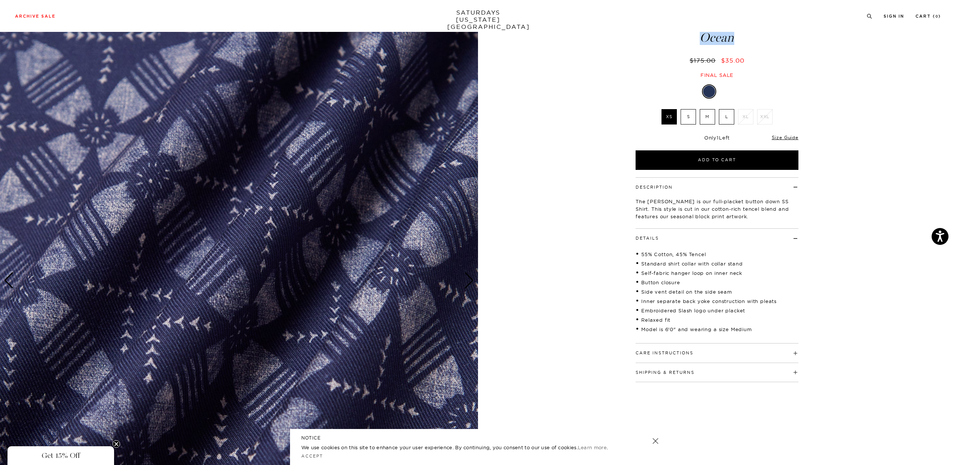
click at [472, 283] on div "Next slide" at bounding box center [469, 280] width 10 height 17
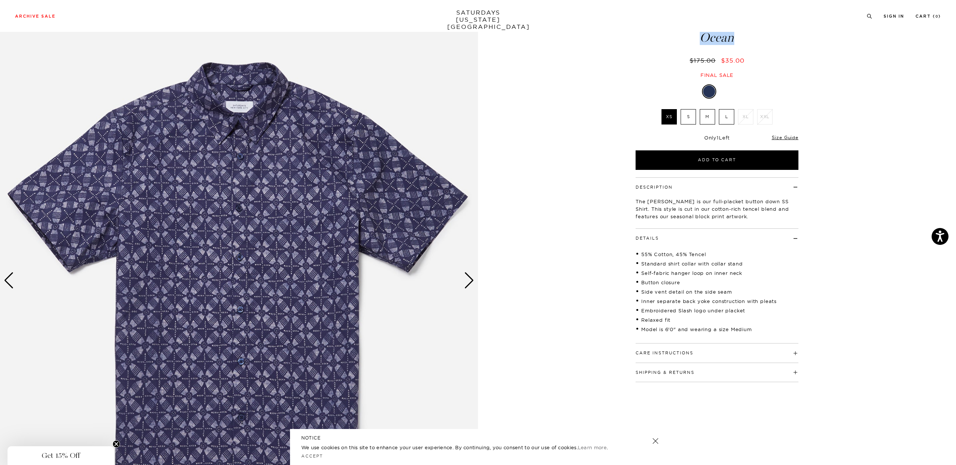
click at [472, 283] on div "Next slide" at bounding box center [469, 280] width 10 height 17
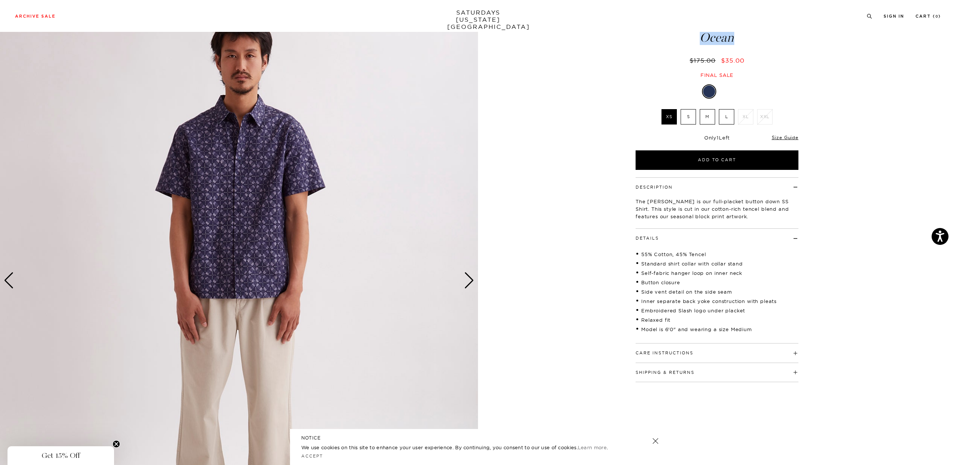
click at [472, 283] on div "Next slide" at bounding box center [469, 280] width 10 height 17
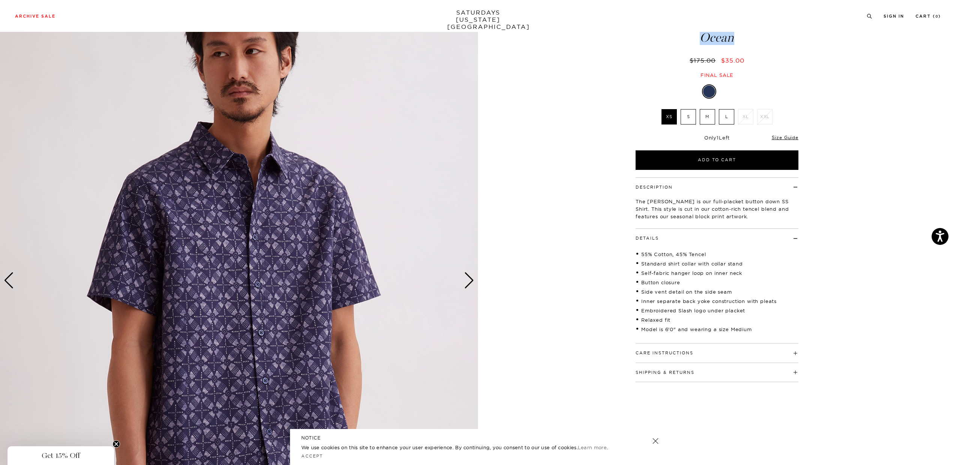
click at [472, 283] on div "Next slide" at bounding box center [469, 280] width 10 height 17
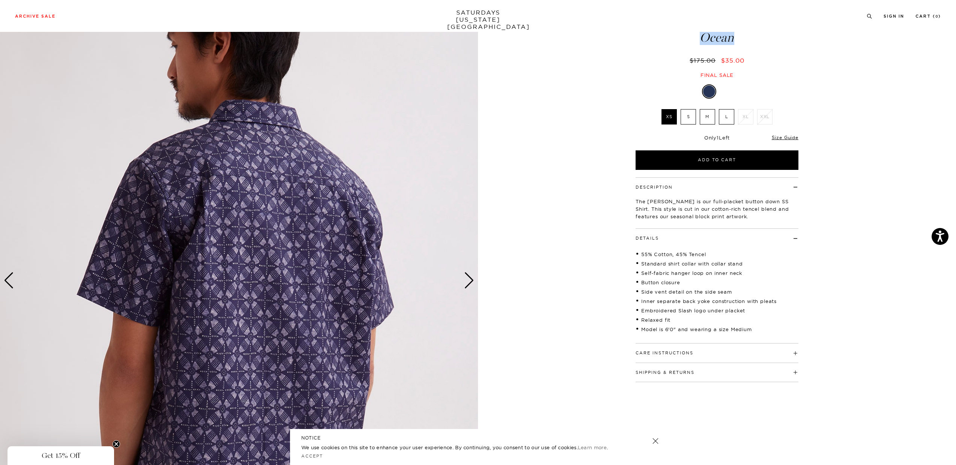
click at [472, 283] on div "Next slide" at bounding box center [469, 280] width 10 height 17
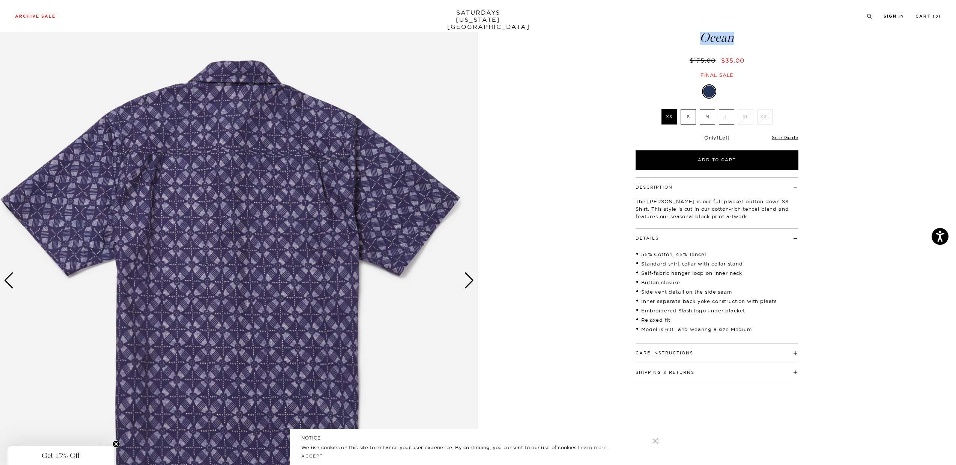
click at [472, 283] on div "Next slide" at bounding box center [469, 280] width 10 height 17
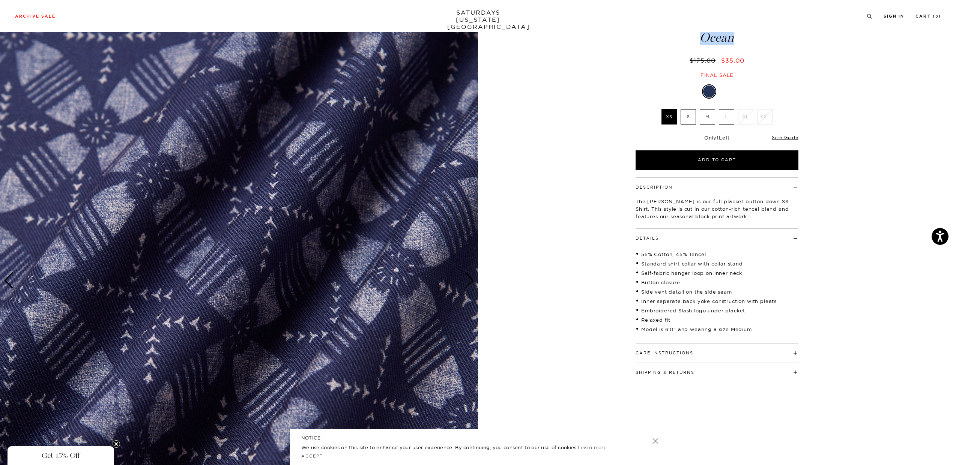
click at [472, 283] on div "Next slide" at bounding box center [469, 280] width 10 height 17
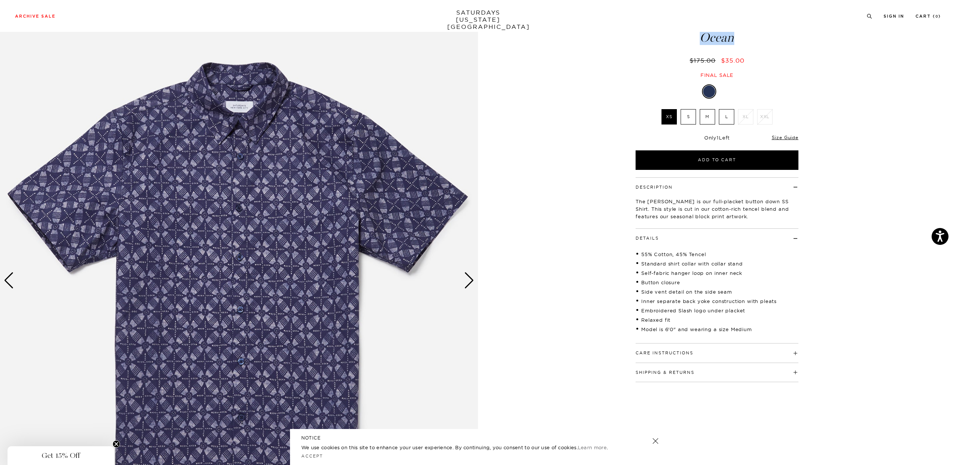
click at [472, 283] on div "Next slide" at bounding box center [469, 280] width 10 height 17
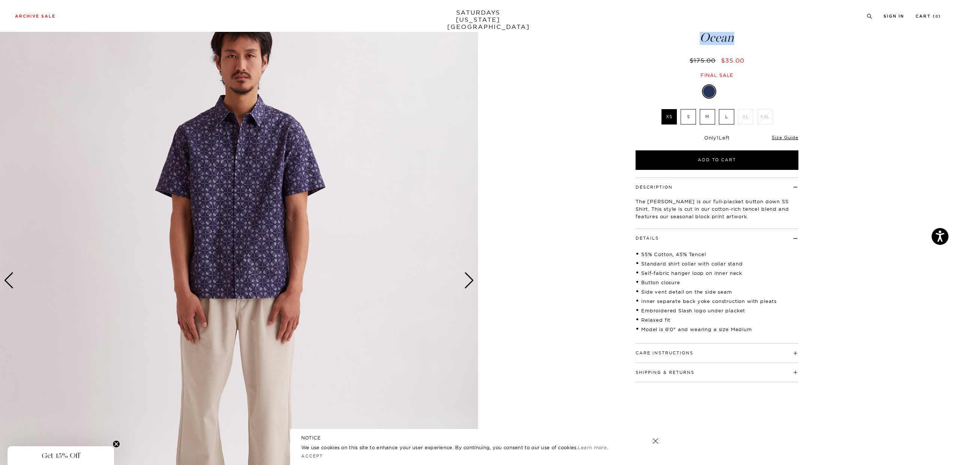
click at [472, 283] on div "Next slide" at bounding box center [469, 280] width 10 height 17
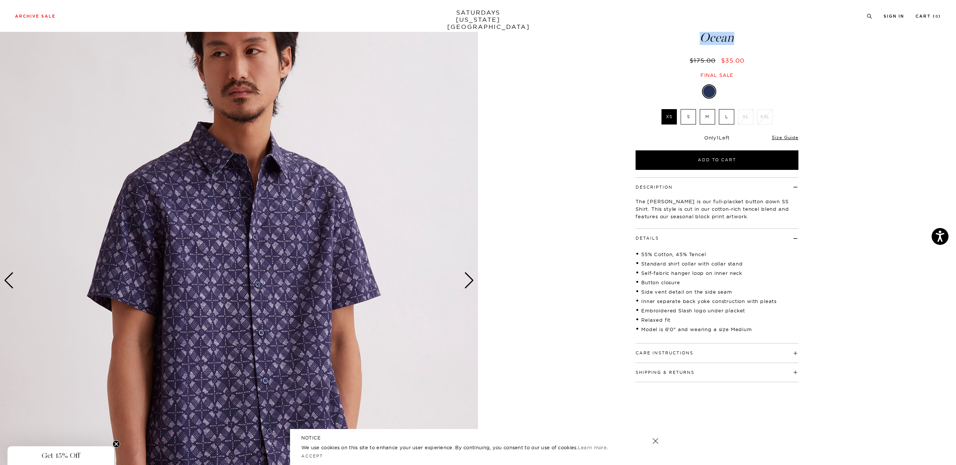
click at [472, 283] on div "Next slide" at bounding box center [469, 280] width 10 height 17
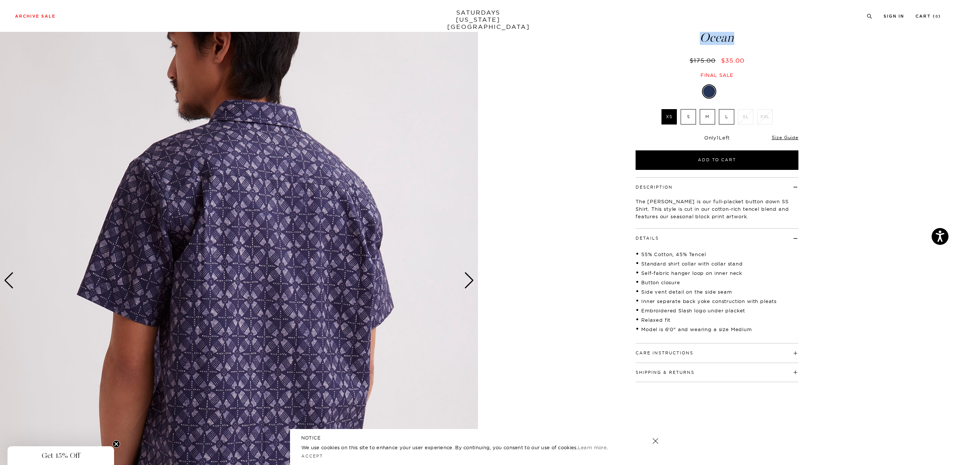
click at [472, 283] on div "Next slide" at bounding box center [469, 280] width 10 height 17
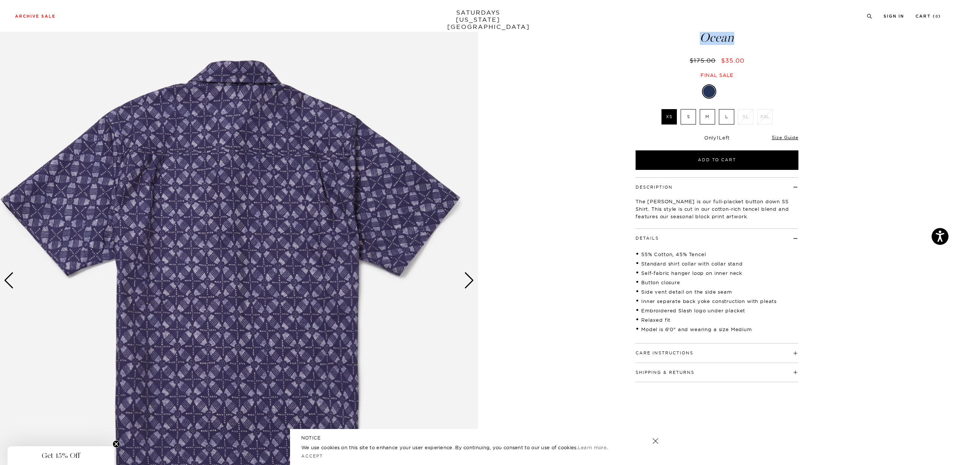
click at [469, 279] on div "Next slide" at bounding box center [469, 280] width 10 height 17
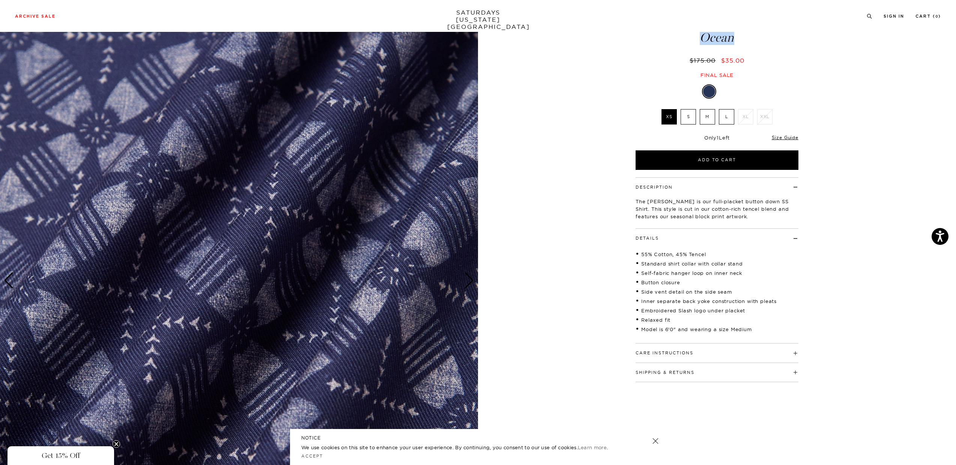
click at [469, 279] on div "Next slide" at bounding box center [469, 280] width 10 height 17
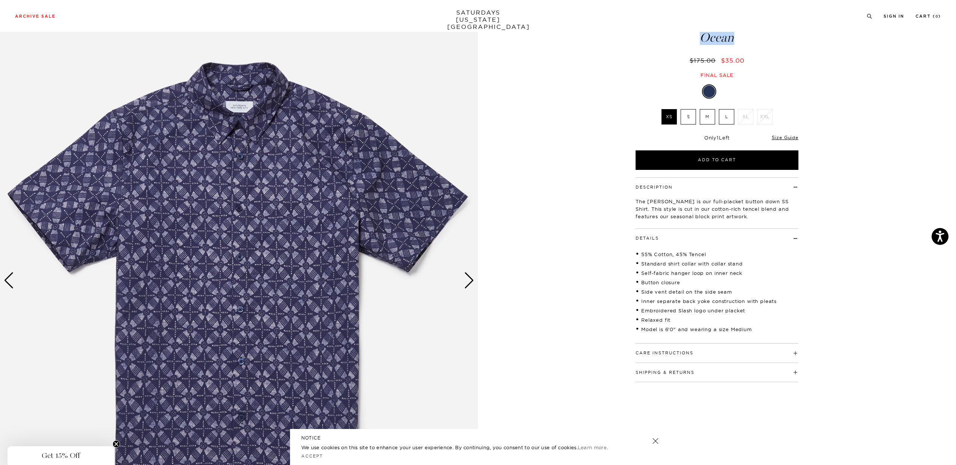
click at [469, 279] on div "Next slide" at bounding box center [469, 280] width 10 height 17
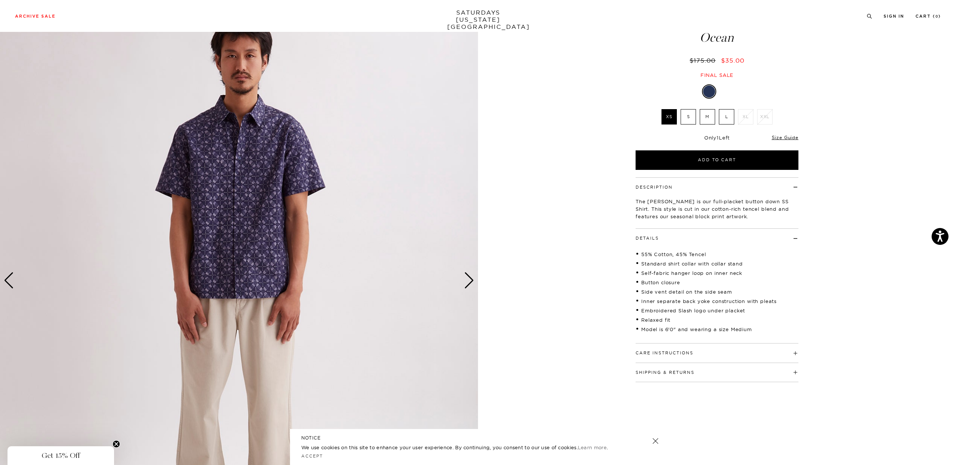
click at [709, 109] on label "M" at bounding box center [707, 116] width 15 height 15
click at [0, 0] on input "M" at bounding box center [0, 0] width 0 height 0
click at [729, 109] on label "L" at bounding box center [726, 116] width 15 height 15
click at [0, 0] on input "L" at bounding box center [0, 0] width 0 height 0
click at [708, 109] on label "M" at bounding box center [707, 116] width 15 height 15
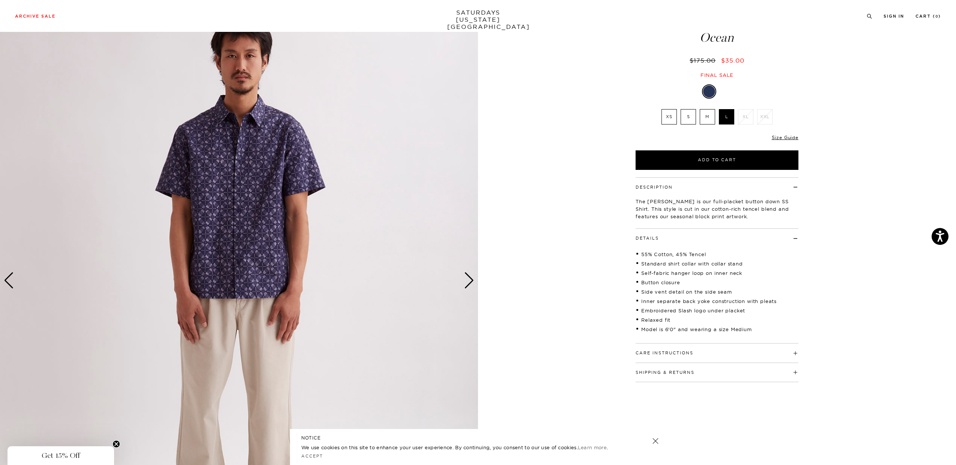
click at [0, 0] on input "M" at bounding box center [0, 0] width 0 height 0
click at [688, 109] on label "S" at bounding box center [688, 116] width 15 height 15
click at [0, 0] on input "S" at bounding box center [0, 0] width 0 height 0
click at [663, 109] on label "XS" at bounding box center [668, 116] width 15 height 15
click at [0, 0] on input "XS" at bounding box center [0, 0] width 0 height 0
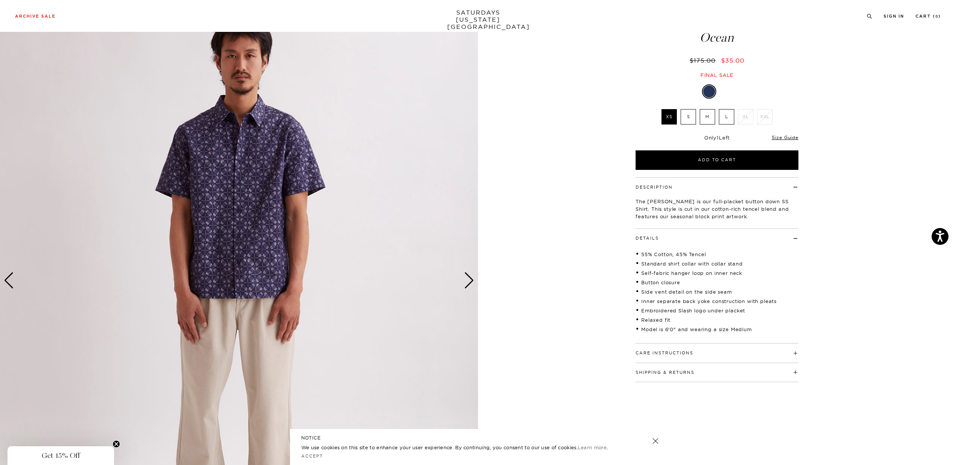
click at [696, 109] on label "S" at bounding box center [688, 116] width 15 height 15
click at [0, 0] on input "S" at bounding box center [0, 0] width 0 height 0
click at [711, 109] on label "M" at bounding box center [707, 116] width 15 height 15
click at [0, 0] on input "M" at bounding box center [0, 0] width 0 height 0
click at [257, 198] on img at bounding box center [239, 281] width 478 height 598
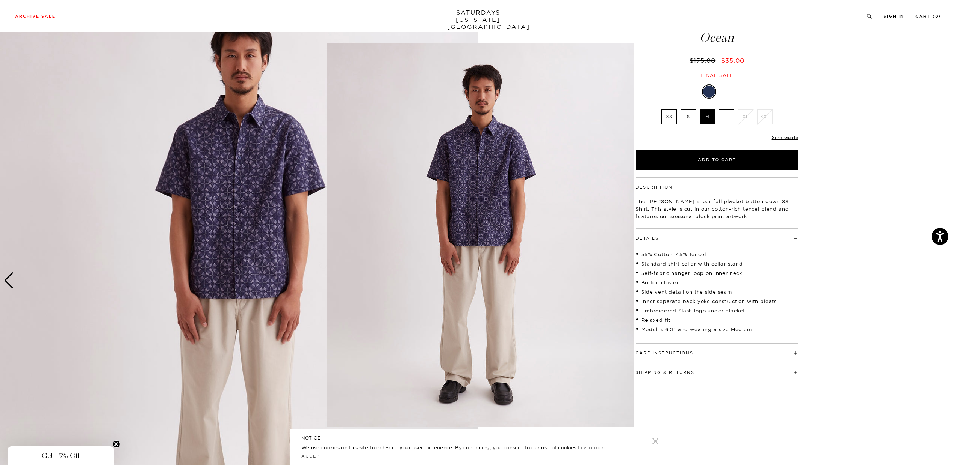
click at [288, 198] on figure at bounding box center [478, 232] width 956 height 465
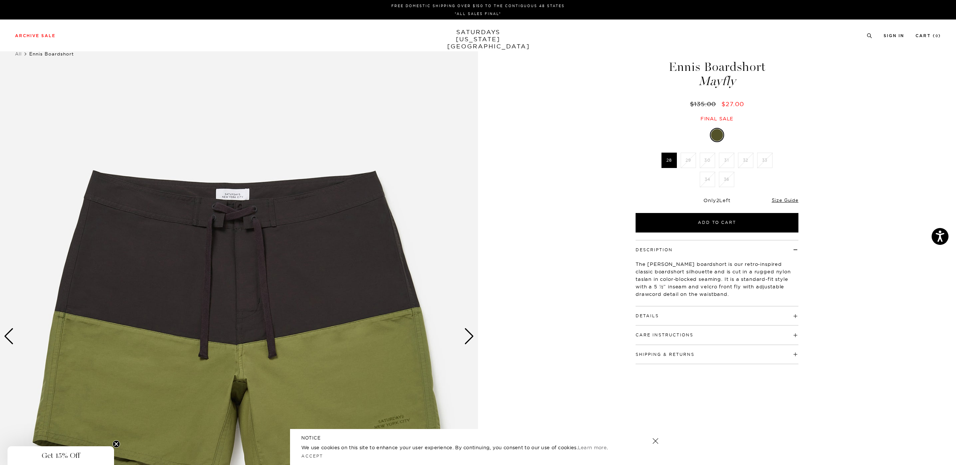
click at [464, 338] on div "Next slide" at bounding box center [469, 336] width 10 height 17
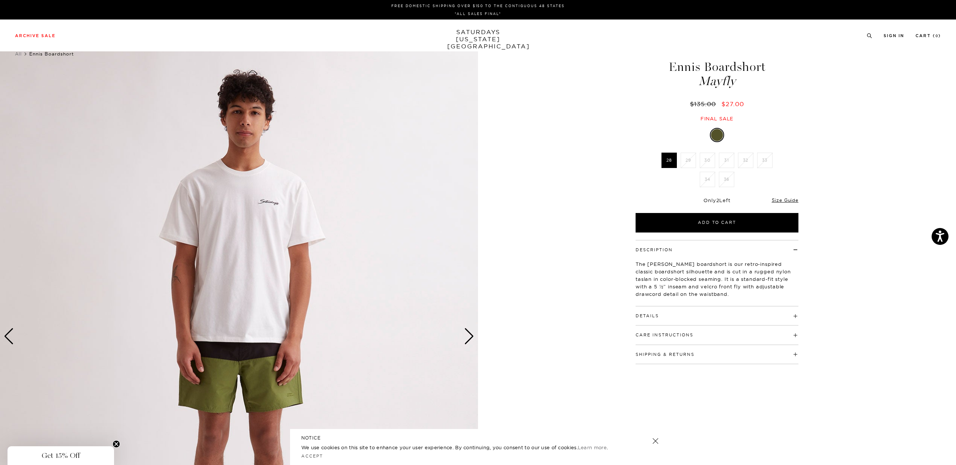
click at [464, 338] on div "Next slide" at bounding box center [469, 336] width 10 height 17
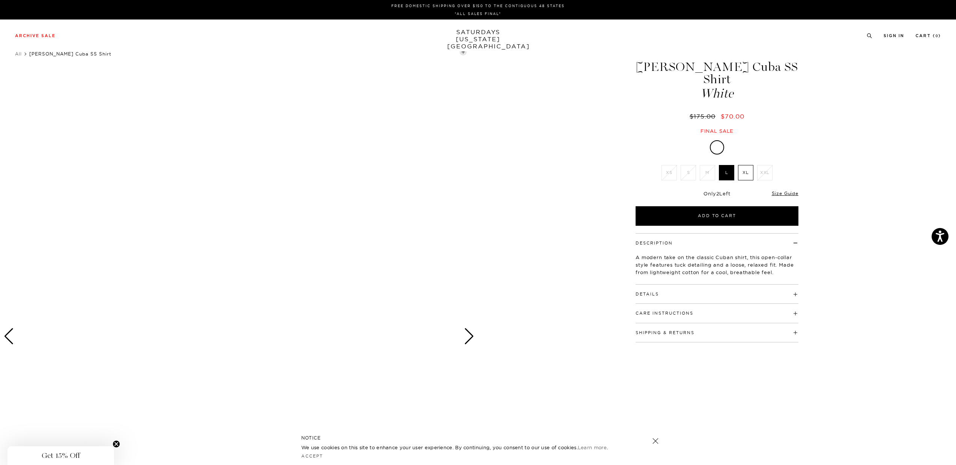
click at [310, 254] on div at bounding box center [239, 337] width 478 height 598
